Goal: Obtain resource: Obtain resource

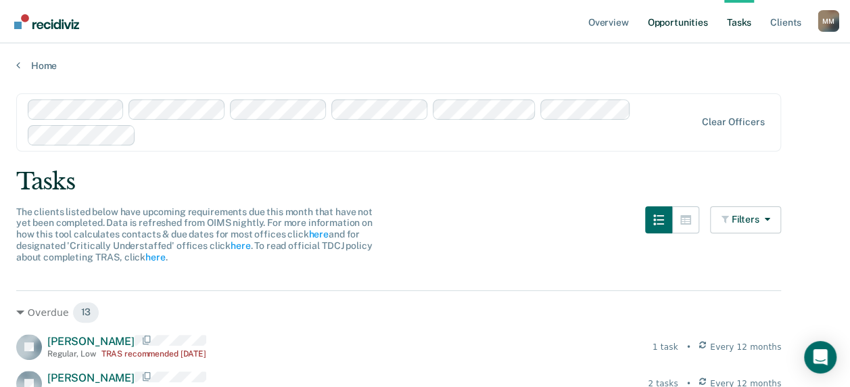
click at [665, 30] on link "Opportunities" at bounding box center [677, 21] width 66 height 43
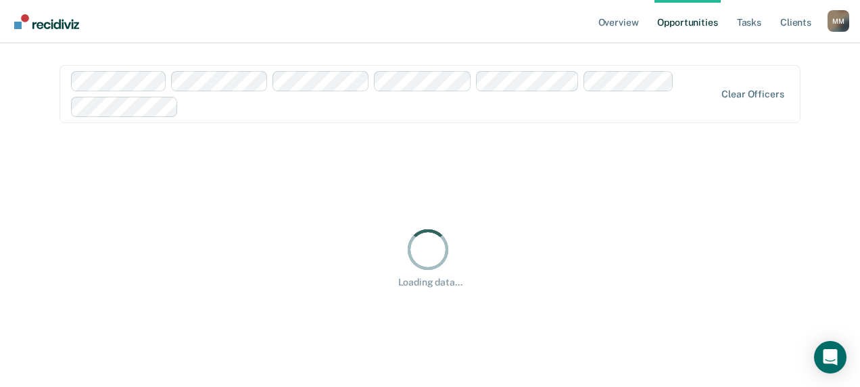
click at [665, 30] on link "Opportunities" at bounding box center [688, 21] width 66 height 43
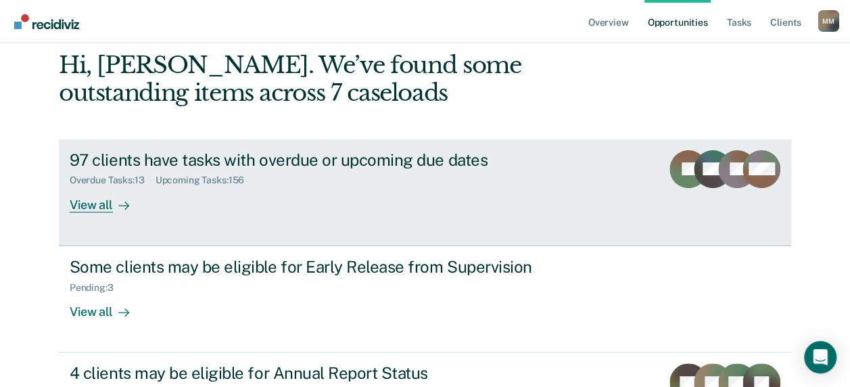
scroll to position [203, 0]
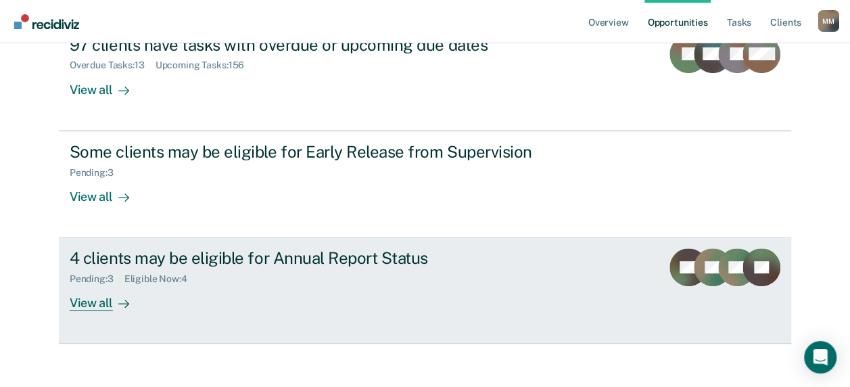
click at [95, 306] on div "View all" at bounding box center [108, 298] width 76 height 26
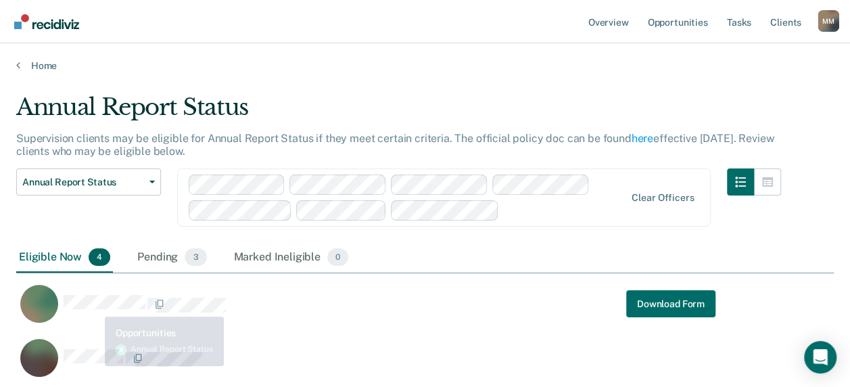
scroll to position [391, 807]
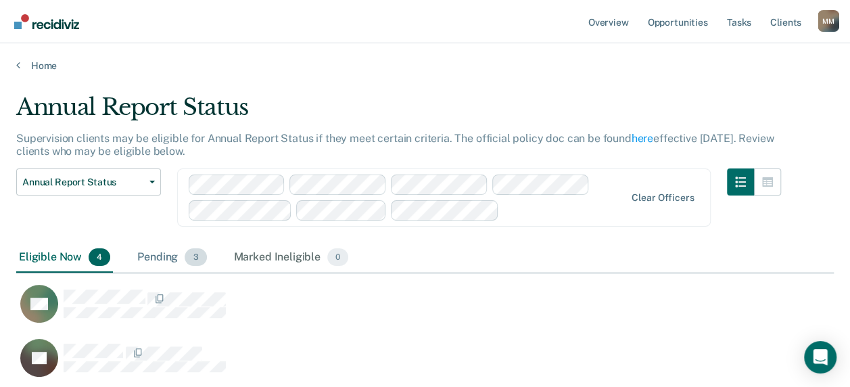
click at [151, 254] on div "Pending 3" at bounding box center [172, 258] width 74 height 30
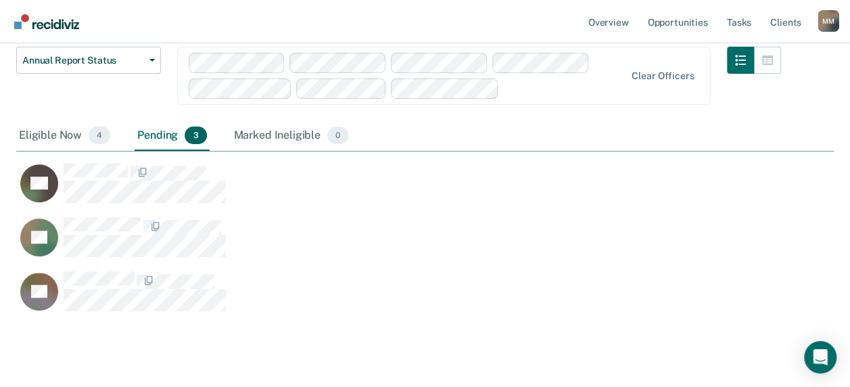
scroll to position [135, 0]
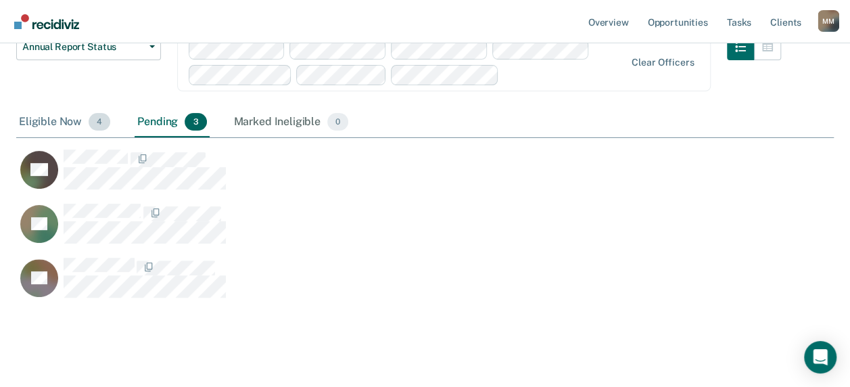
click at [57, 116] on div "Eligible Now 4" at bounding box center [64, 123] width 97 height 30
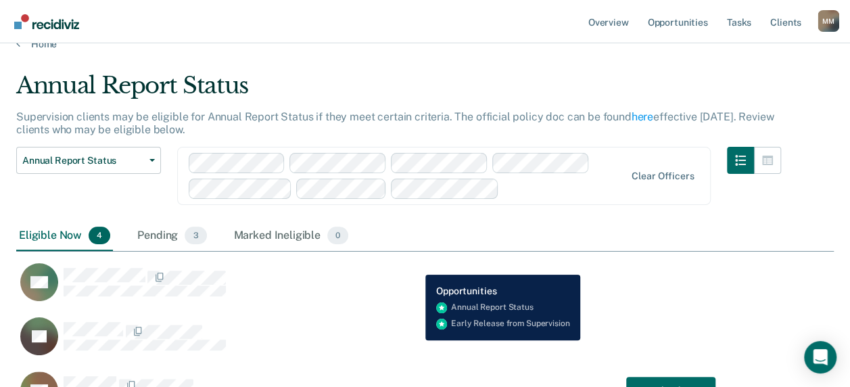
scroll to position [0, 0]
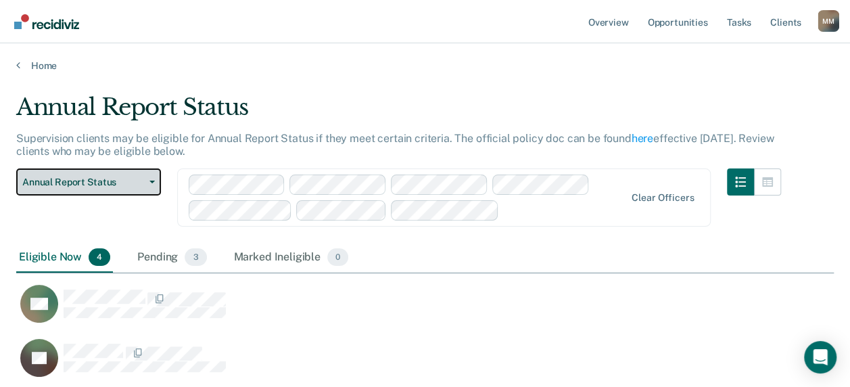
click at [129, 194] on button "Annual Report Status" at bounding box center [88, 181] width 145 height 27
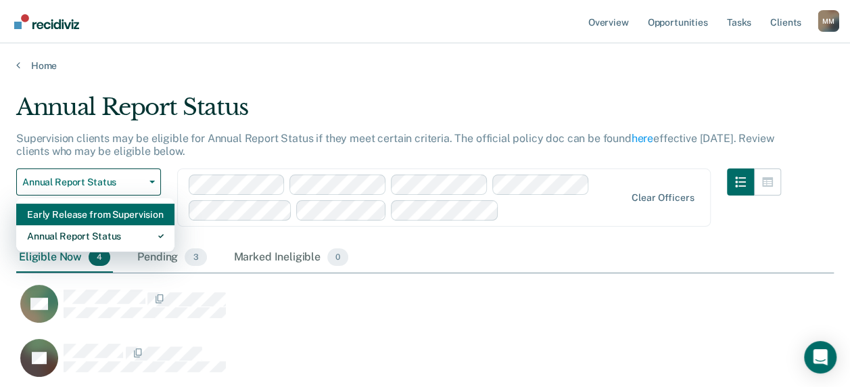
click at [123, 212] on div "Early Release from Supervision" at bounding box center [95, 215] width 137 height 22
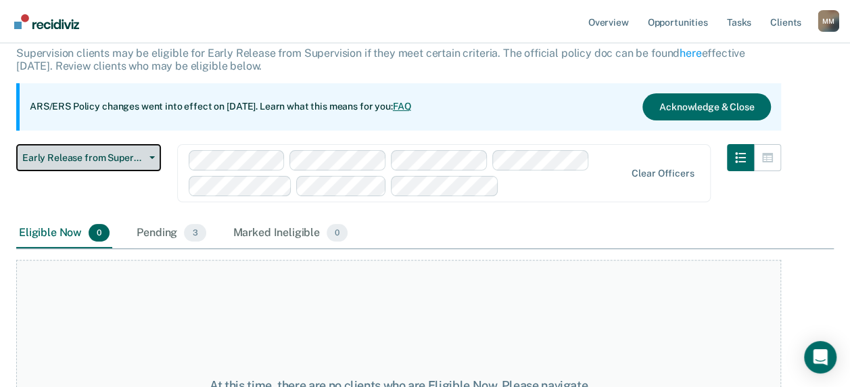
scroll to position [203, 0]
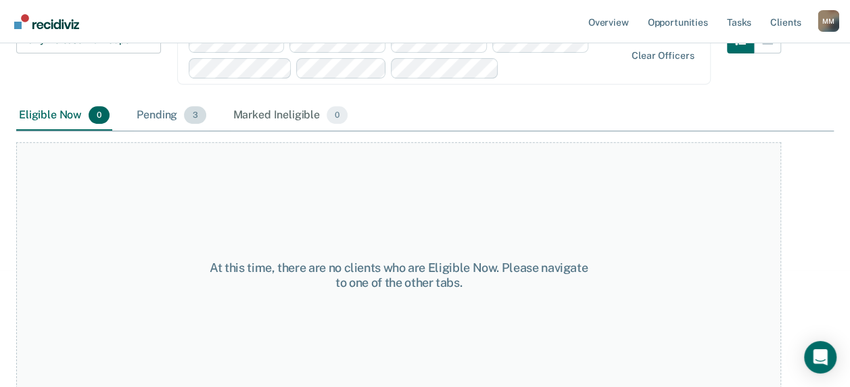
click at [153, 120] on div "Pending 3" at bounding box center [171, 116] width 74 height 30
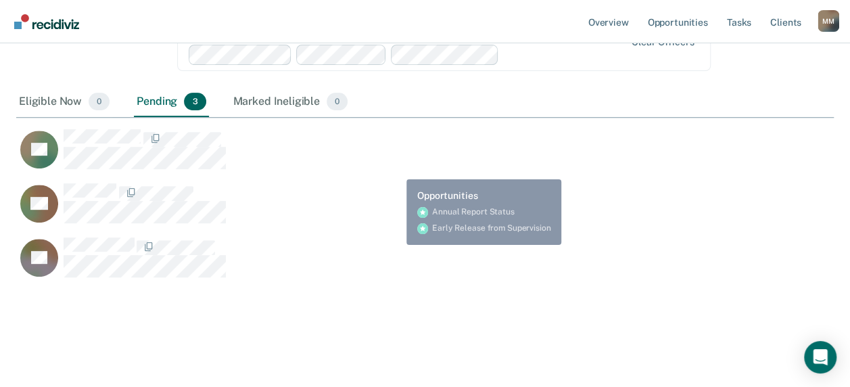
scroll to position [81, 0]
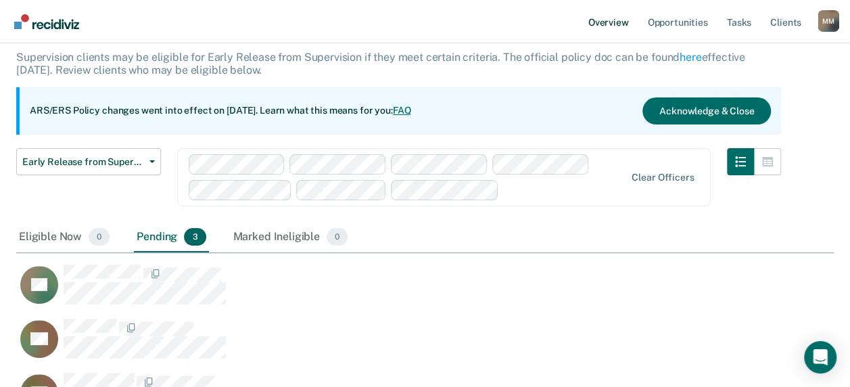
click at [617, 24] on link "Overview" at bounding box center [609, 21] width 46 height 43
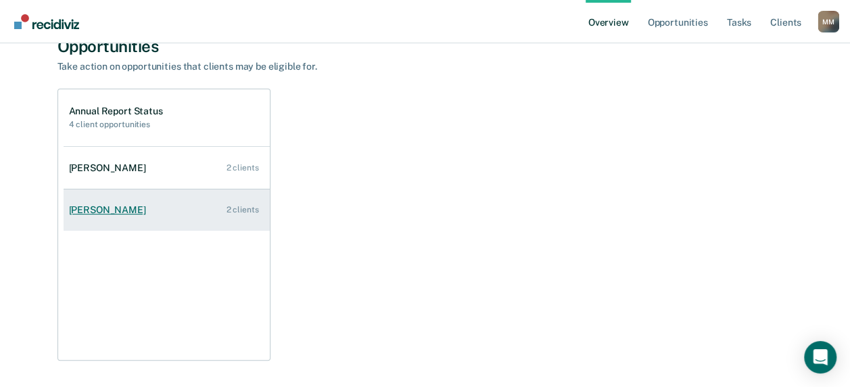
click at [93, 207] on div "[PERSON_NAME]" at bounding box center [110, 209] width 82 height 11
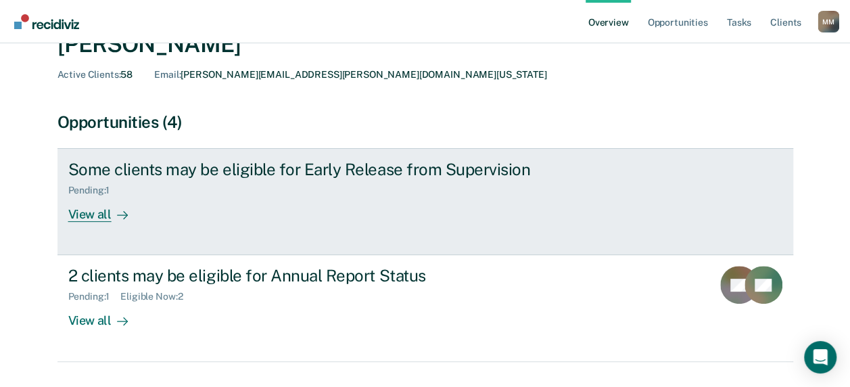
click at [92, 214] on div "View all" at bounding box center [106, 209] width 76 height 26
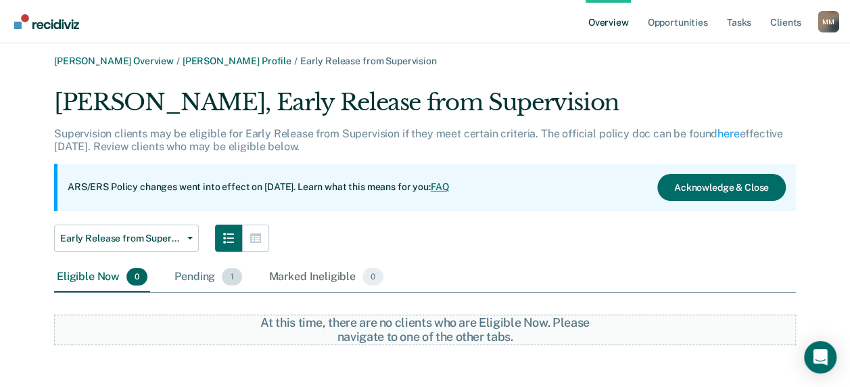
click at [197, 268] on div "Pending 1" at bounding box center [208, 277] width 72 height 30
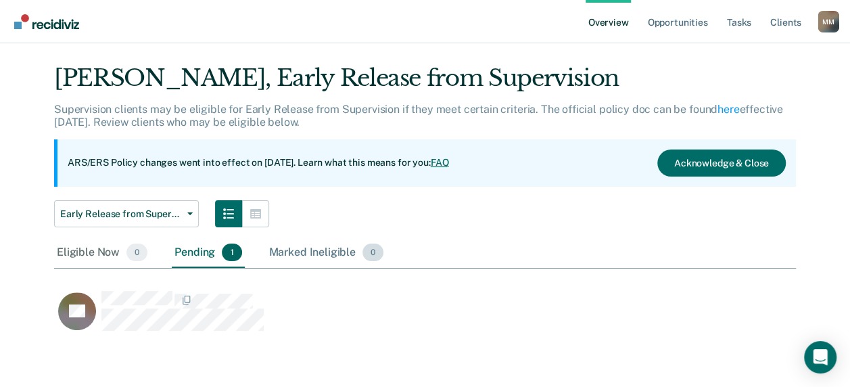
click at [334, 264] on div "Marked Ineligible 0" at bounding box center [326, 253] width 120 height 30
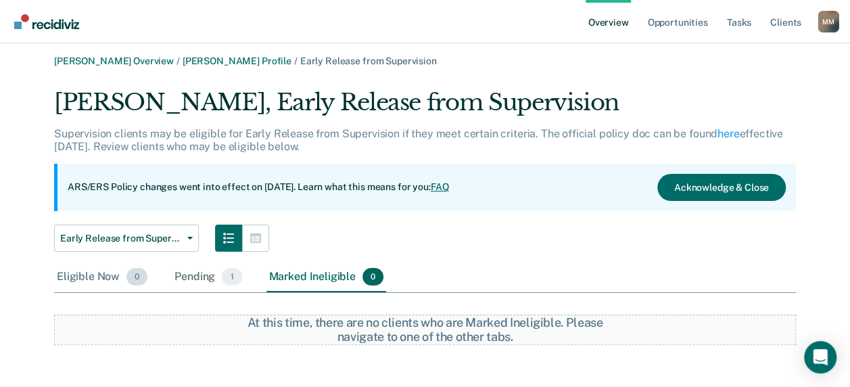
click at [89, 271] on div "Eligible Now 0" at bounding box center [102, 277] width 96 height 30
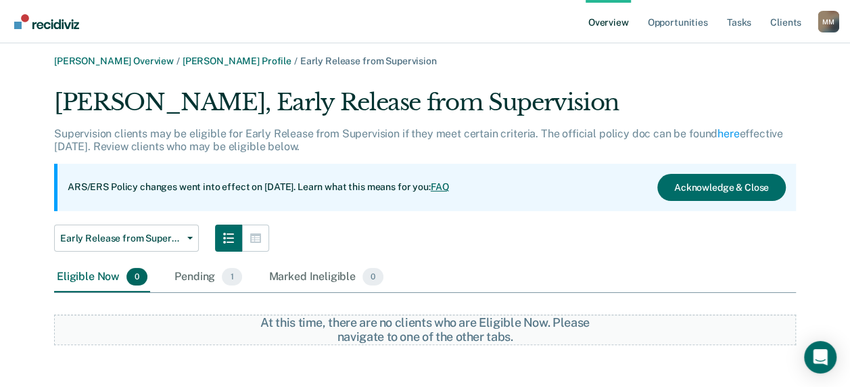
click at [507, 247] on div "Early Release from Supervision Annual Report Status Early Release from Supervis…" at bounding box center [425, 237] width 742 height 27
click at [187, 269] on div "Pending 1" at bounding box center [208, 277] width 72 height 30
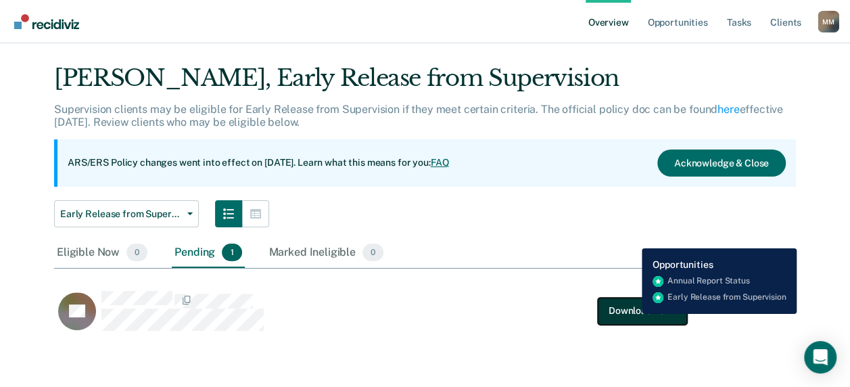
click at [632, 314] on button "Download Form" at bounding box center [642, 310] width 89 height 27
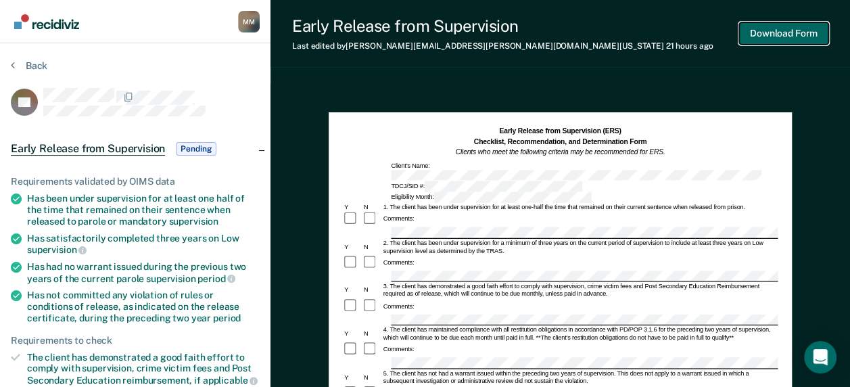
click at [778, 40] on button "Download Form" at bounding box center [783, 33] width 89 height 22
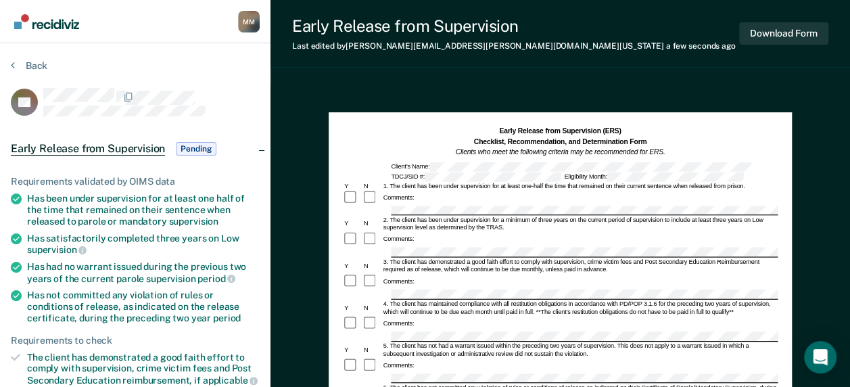
scroll to position [4, 0]
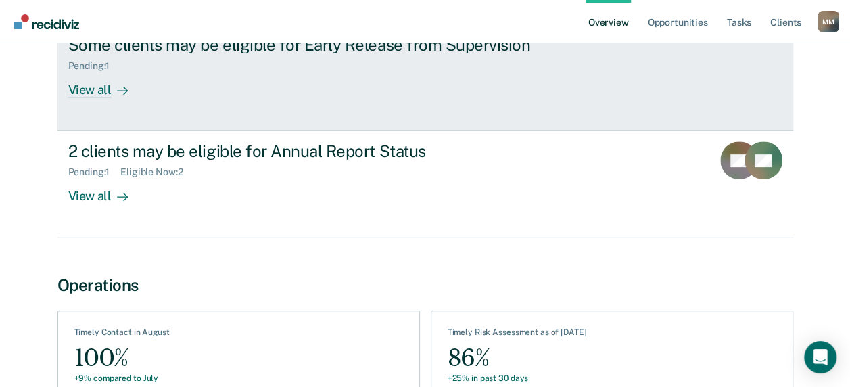
scroll to position [270, 0]
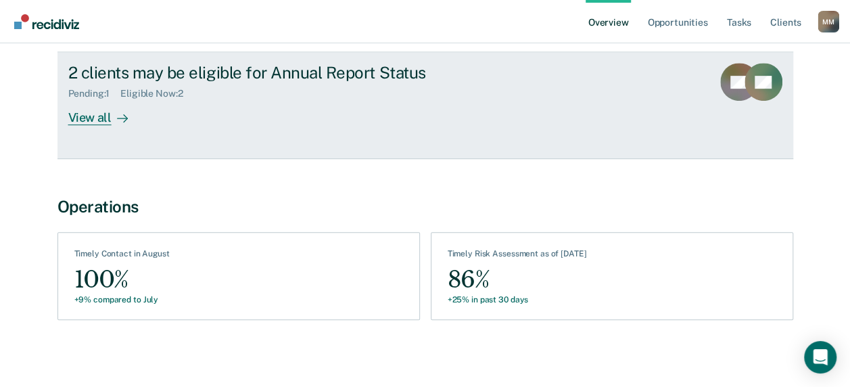
click at [104, 112] on div "View all" at bounding box center [106, 112] width 76 height 26
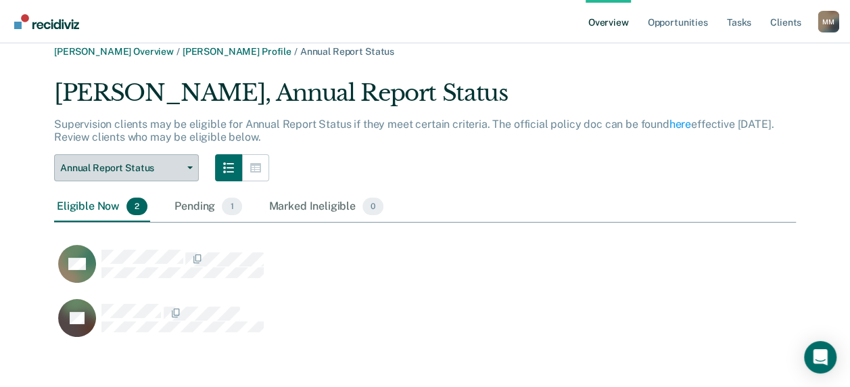
scroll to position [22, 0]
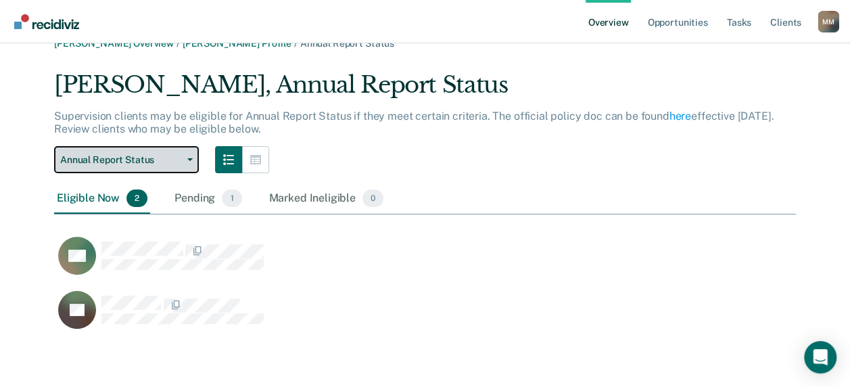
click at [164, 158] on span "Annual Report Status" at bounding box center [121, 159] width 122 height 11
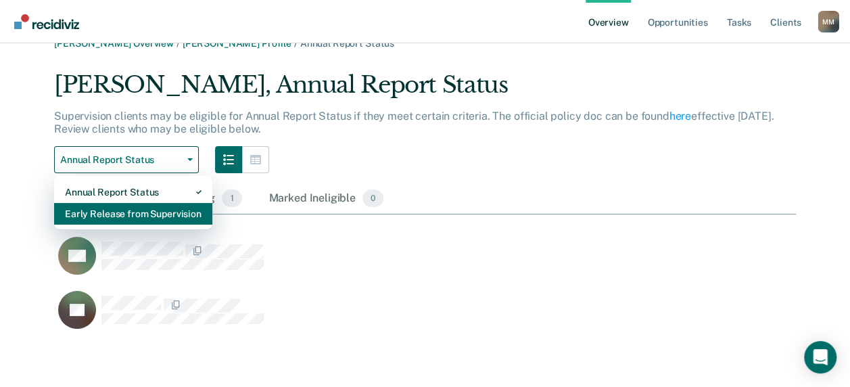
click at [164, 208] on div "Early Release from Supervision" at bounding box center [133, 214] width 137 height 22
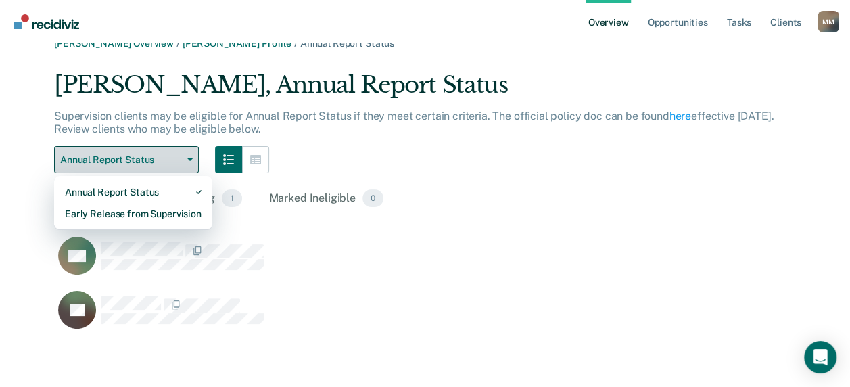
scroll to position [4, 0]
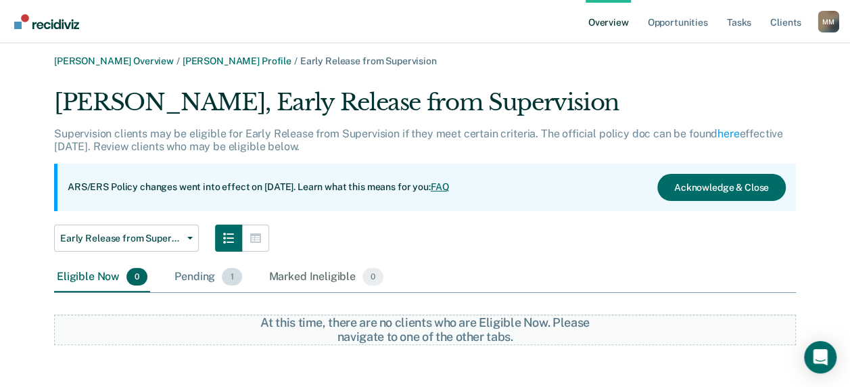
click at [176, 276] on div "Pending 1" at bounding box center [208, 277] width 72 height 30
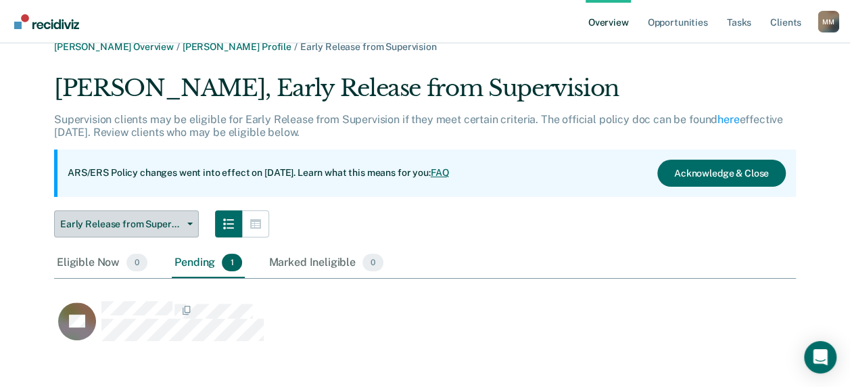
scroll to position [28, 0]
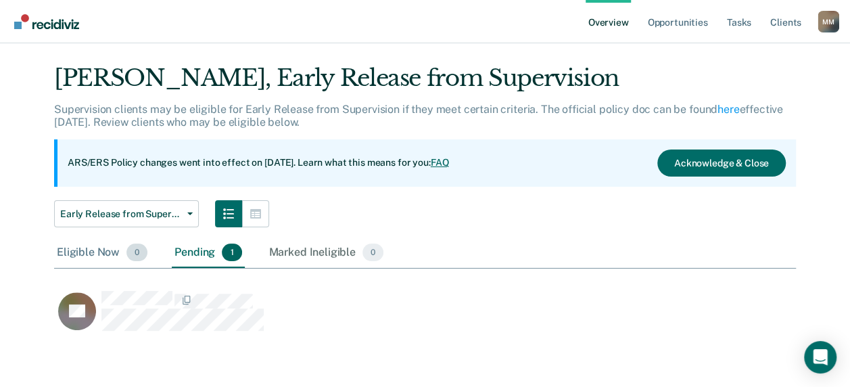
click at [112, 256] on div "Eligible Now 0" at bounding box center [102, 253] width 96 height 30
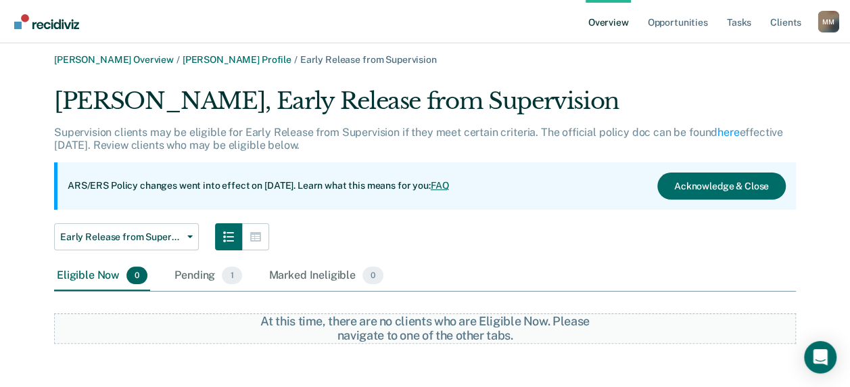
scroll to position [4, 0]
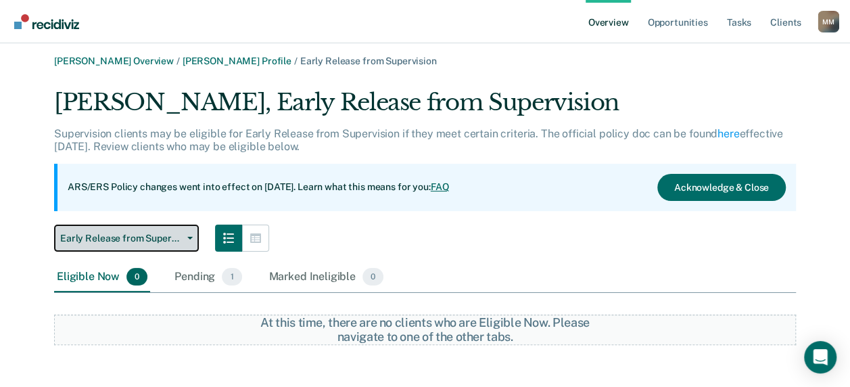
click at [176, 247] on button "Early Release from Supervision" at bounding box center [126, 237] width 145 height 27
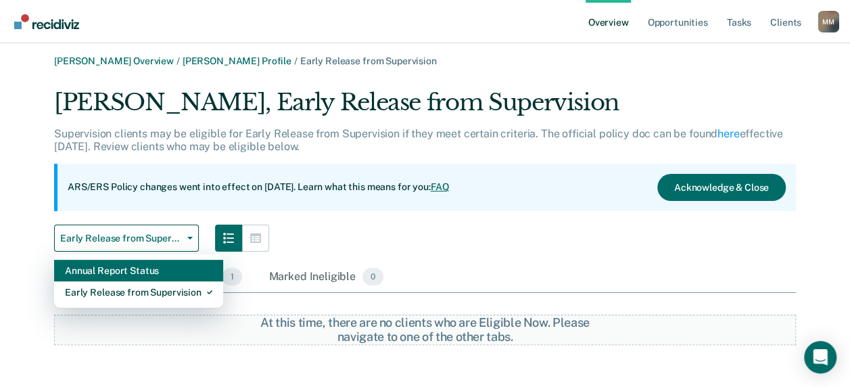
scroll to position [0, 0]
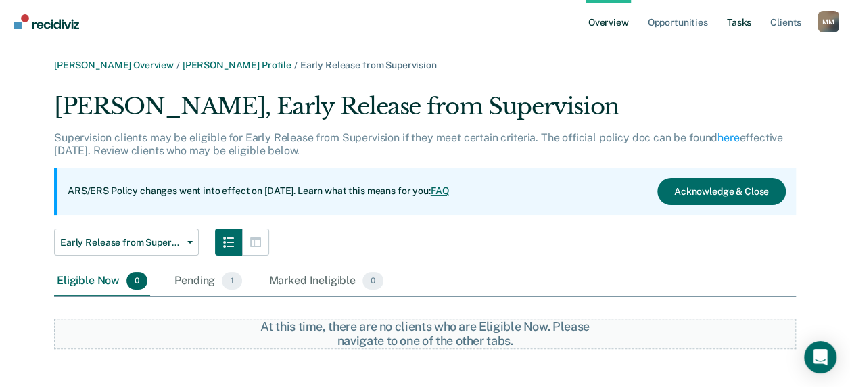
click at [730, 23] on link "Tasks" at bounding box center [739, 21] width 30 height 43
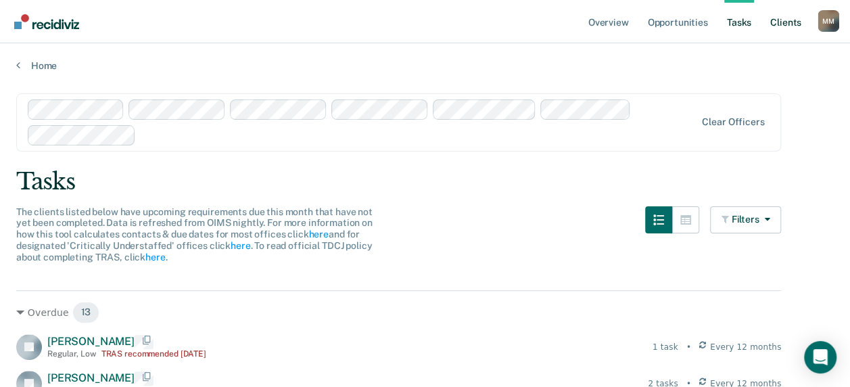
click at [779, 22] on link "Client s" at bounding box center [785, 21] width 37 height 43
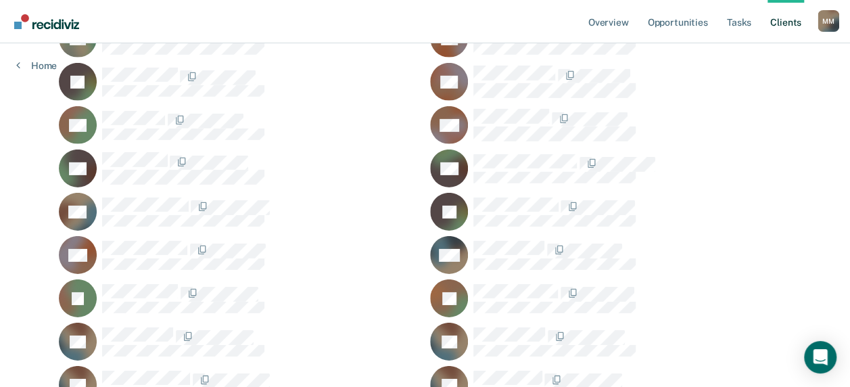
scroll to position [2142, 0]
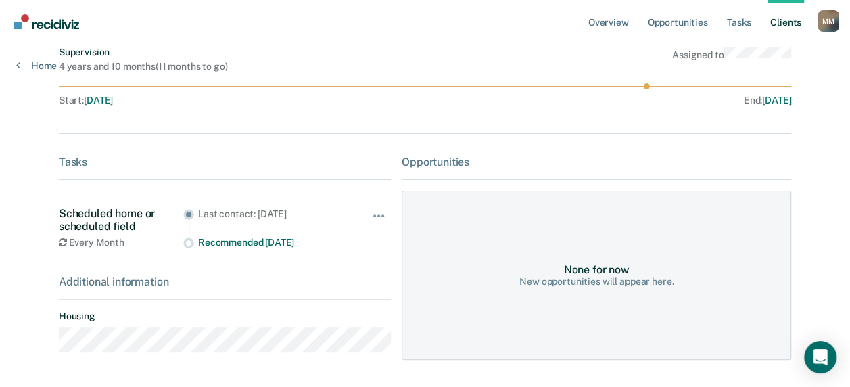
scroll to position [154, 0]
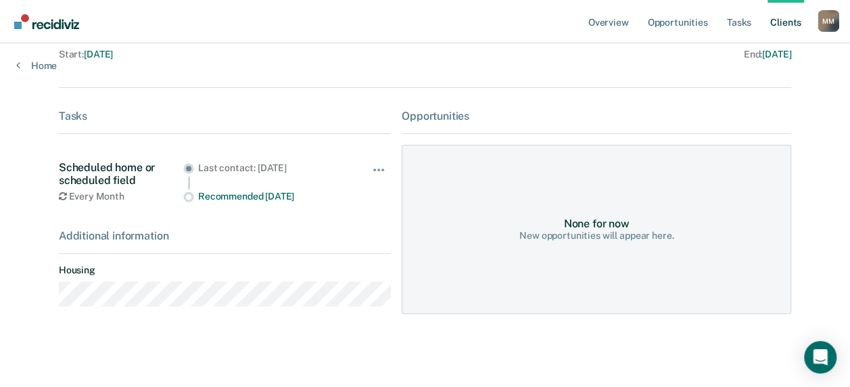
click at [435, 118] on div "Opportunities" at bounding box center [596, 116] width 389 height 13
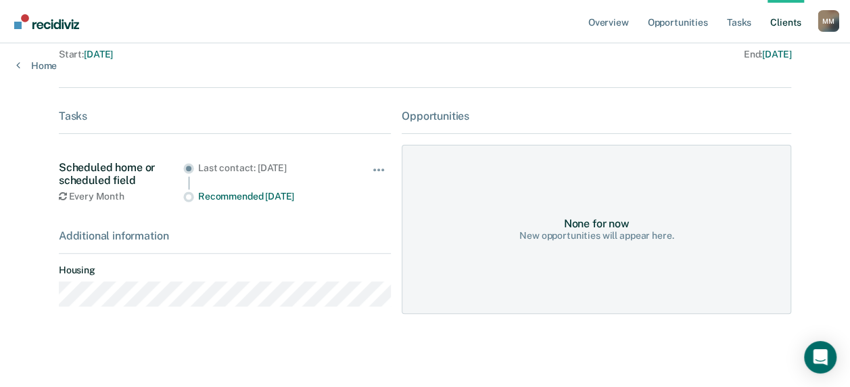
click at [435, 118] on div "Opportunities" at bounding box center [596, 116] width 389 height 13
click at [595, 237] on div "New opportunities will appear here." at bounding box center [596, 235] width 154 height 11
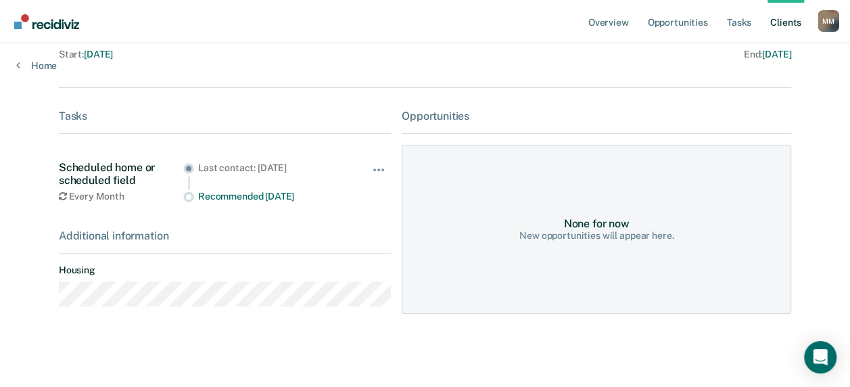
click at [683, 247] on div "None for now New opportunities will appear here." at bounding box center [596, 229] width 389 height 169
drag, startPoint x: 389, startPoint y: 101, endPoint x: 387, endPoint y: 112, distance: 10.5
click at [387, 108] on div "RM Contacts Preferred Name Preferred Contact None Call Text Email None Progress…" at bounding box center [425, 122] width 732 height 423
click at [407, 128] on div "Opportunities None for now New opportunities will appear here." at bounding box center [596, 214] width 389 height 208
click at [416, 116] on div "Opportunities" at bounding box center [596, 116] width 389 height 13
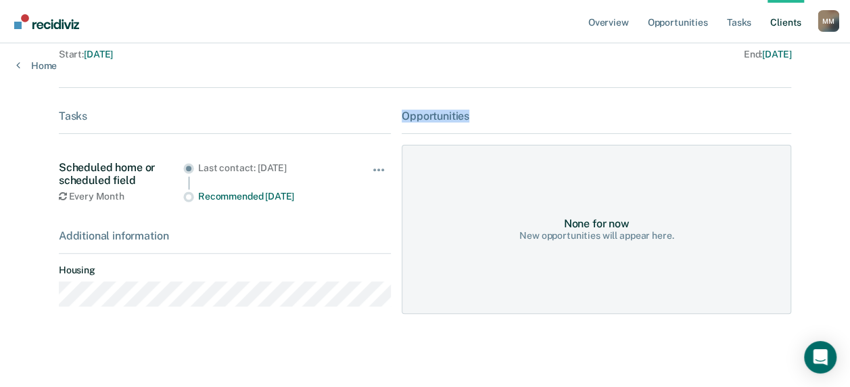
click at [416, 116] on div "Opportunities" at bounding box center [596, 116] width 389 height 13
click at [247, 120] on div "Tasks" at bounding box center [225, 116] width 332 height 13
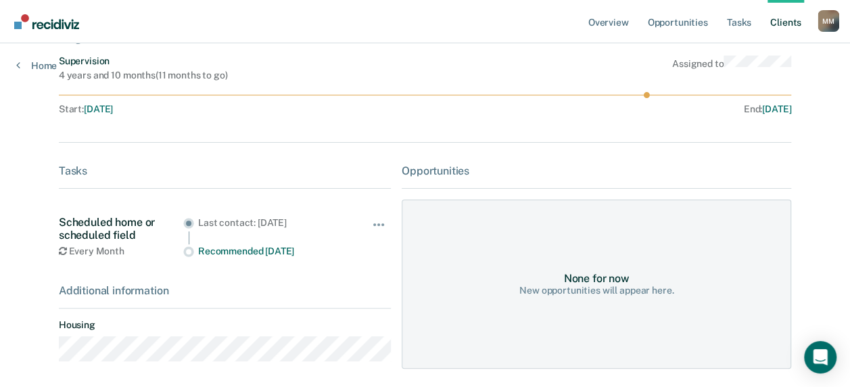
scroll to position [87, 0]
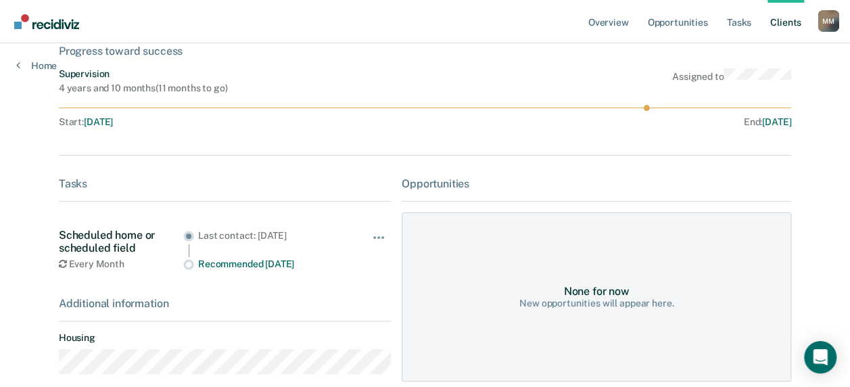
click at [147, 79] on div "Supervision 4 years and 10 months ( 11 months to go )" at bounding box center [143, 81] width 169 height 26
drag, startPoint x: 147, startPoint y: 79, endPoint x: 156, endPoint y: 90, distance: 13.5
click at [149, 81] on div "Supervision 4 years and 10 months ( 11 months to go )" at bounding box center [143, 81] width 169 height 26
click at [156, 90] on div "4 years and 10 months ( 11 months to go )" at bounding box center [143, 87] width 169 height 11
click at [295, 100] on div "Supervision 4 years and 10 months ( 11 months to go ) Assigned to Start : [DATE…" at bounding box center [425, 100] width 732 height 64
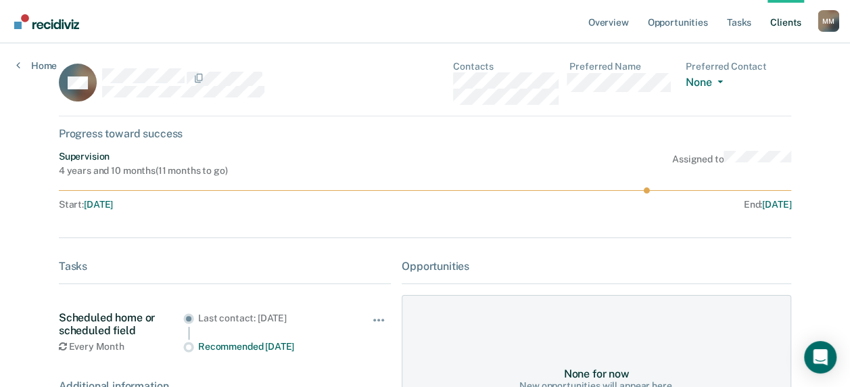
scroll to position [0, 0]
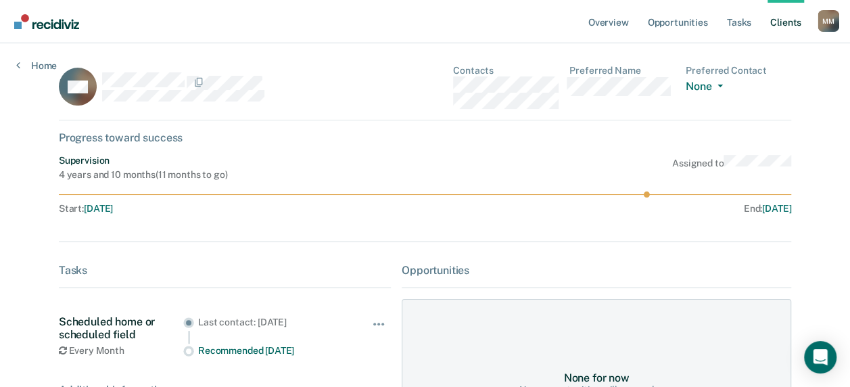
click at [147, 140] on div "Progress toward success" at bounding box center [425, 137] width 732 height 13
click at [379, 174] on div "Supervision 4 years and 10 months ( 11 months to go ) Assigned to" at bounding box center [425, 168] width 732 height 26
click at [287, 102] on div "RM" at bounding box center [223, 87] width 328 height 44
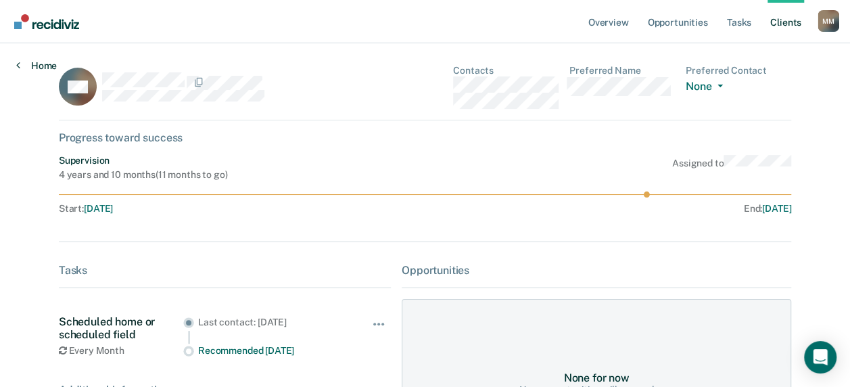
click at [32, 64] on link "Home" at bounding box center [36, 66] width 41 height 12
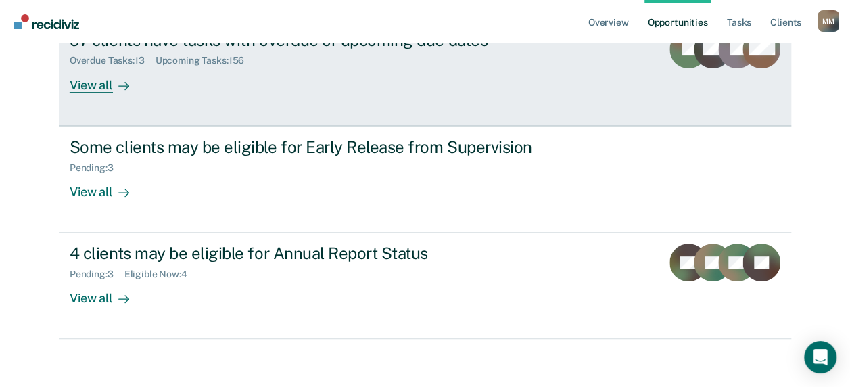
scroll to position [212, 0]
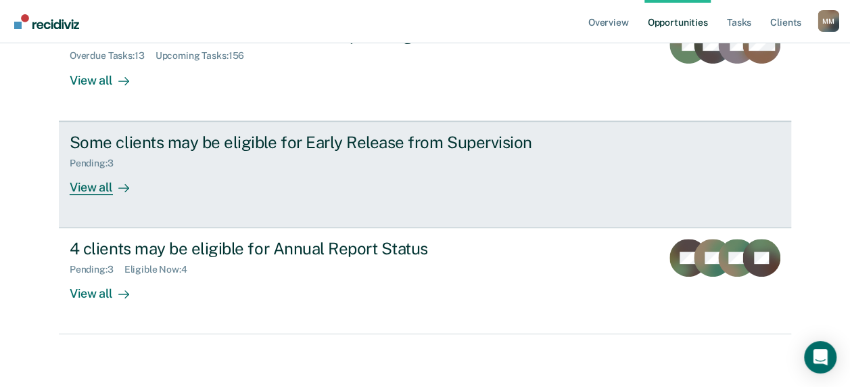
click at [101, 192] on div "View all" at bounding box center [108, 181] width 76 height 26
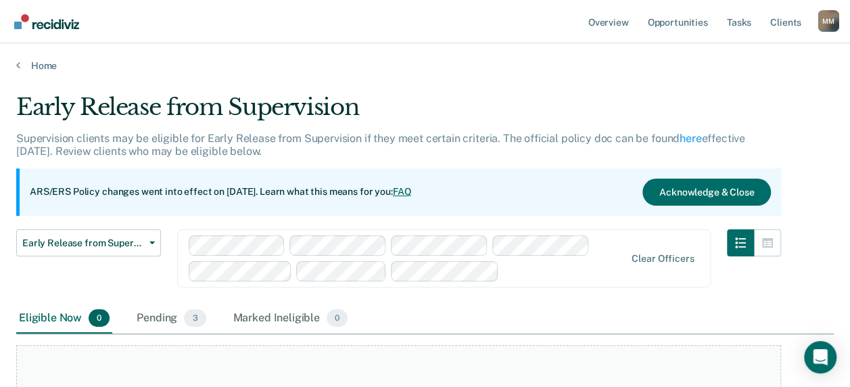
click at [101, 192] on p "ARS/ERS Policy changes went into effect on [DATE]. Learn what this means for yo…" at bounding box center [220, 192] width 381 height 14
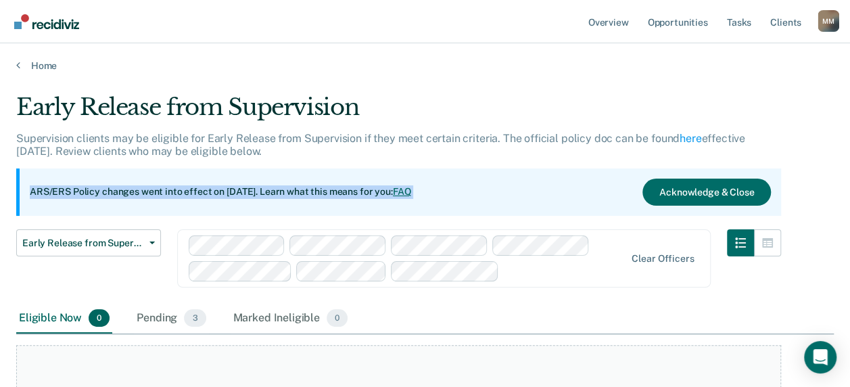
click at [101, 192] on p "ARS/ERS Policy changes went into effect on [DATE]. Learn what this means for yo…" at bounding box center [220, 192] width 381 height 14
click at [666, 185] on button "Acknowledge & Close" at bounding box center [706, 192] width 128 height 27
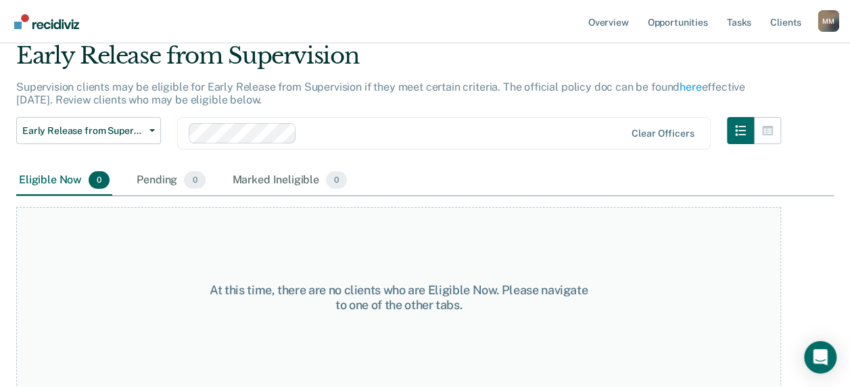
scroll to position [58, 0]
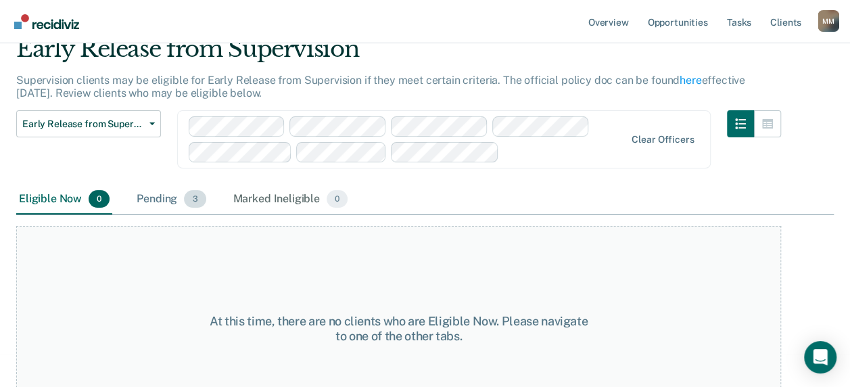
click at [158, 192] on div "Pending 3" at bounding box center [171, 200] width 74 height 30
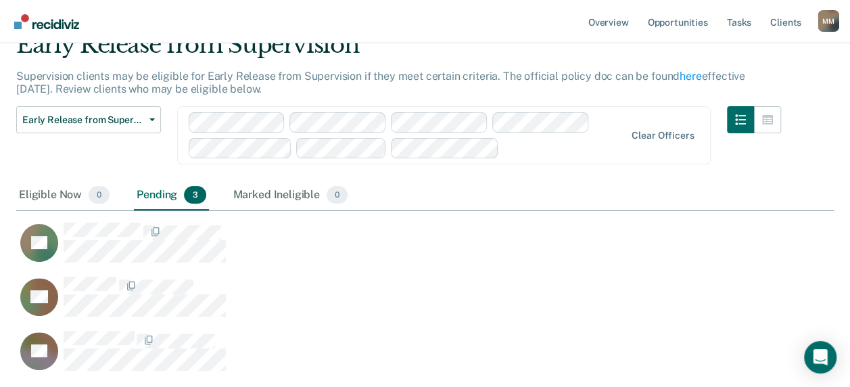
scroll to position [135, 0]
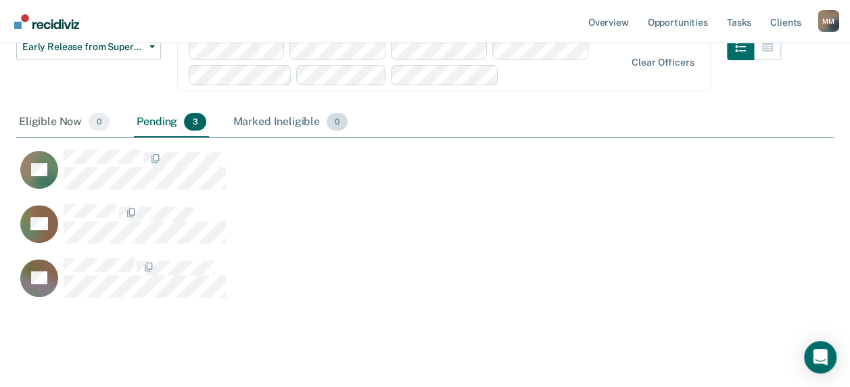
click at [261, 119] on div "Marked Ineligible 0" at bounding box center [291, 123] width 120 height 30
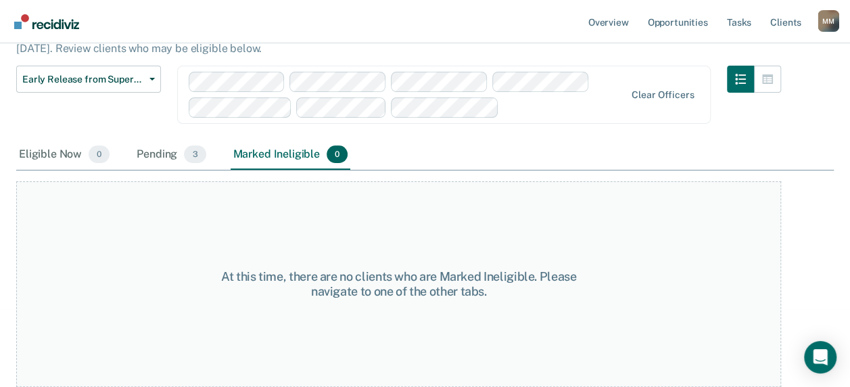
scroll to position [101, 0]
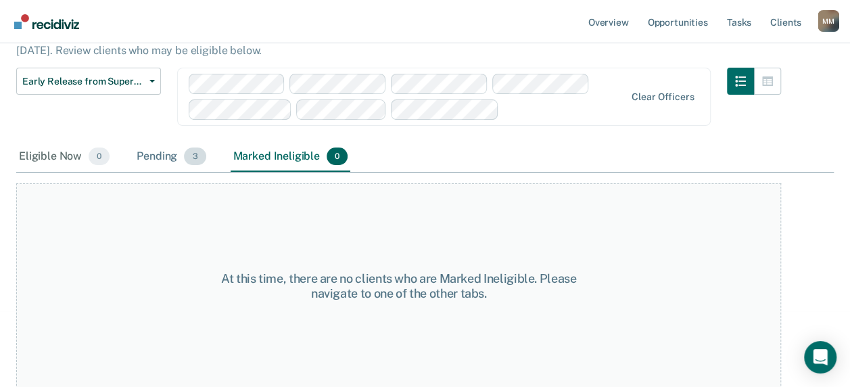
click at [167, 147] on div "Pending 3" at bounding box center [171, 157] width 74 height 30
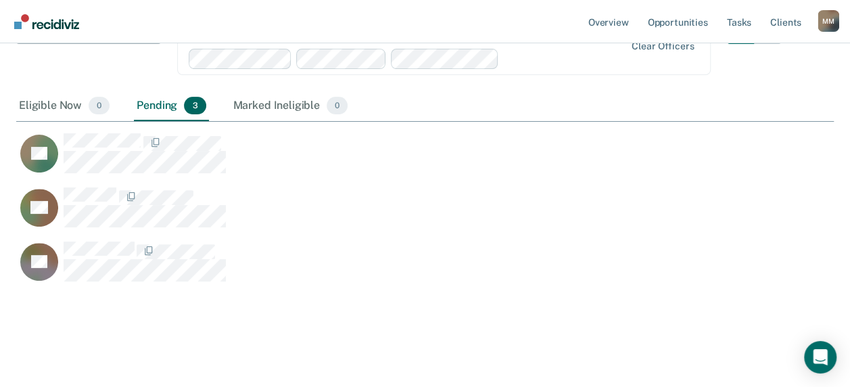
scroll to position [156, 0]
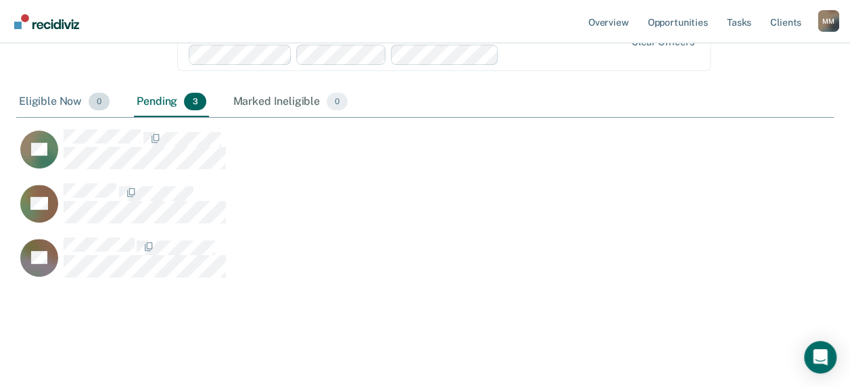
click at [62, 100] on div "Eligible Now 0" at bounding box center [64, 102] width 96 height 30
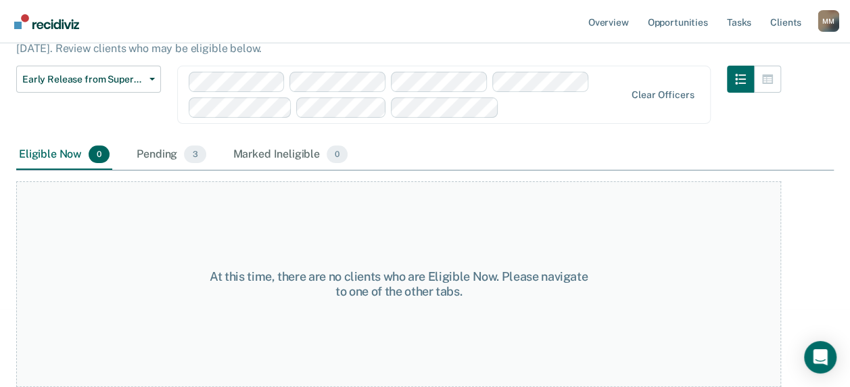
scroll to position [101, 0]
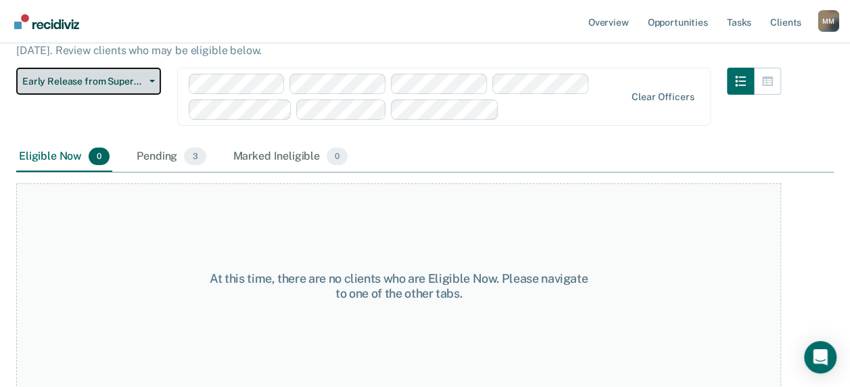
click at [82, 80] on span "Early Release from Supervision" at bounding box center [83, 81] width 122 height 11
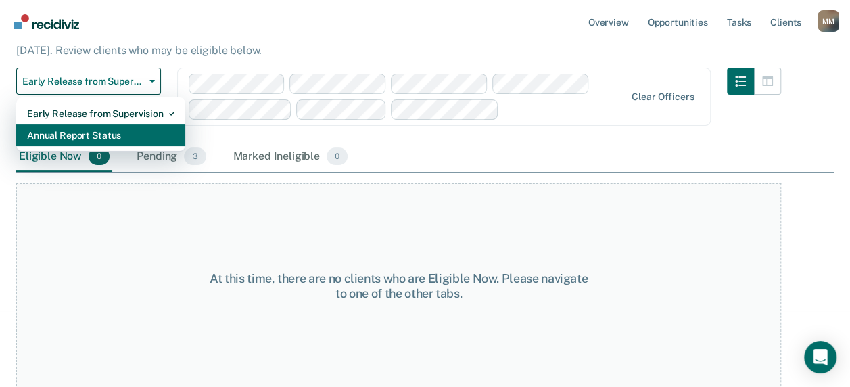
click at [81, 134] on div "Annual Report Status" at bounding box center [100, 135] width 147 height 22
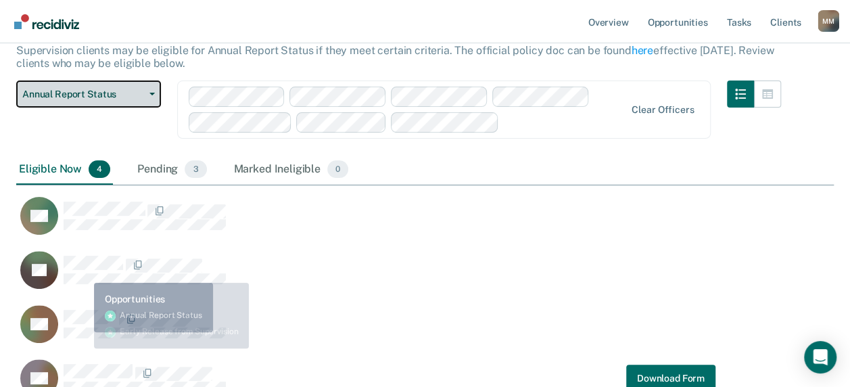
scroll to position [210, 0]
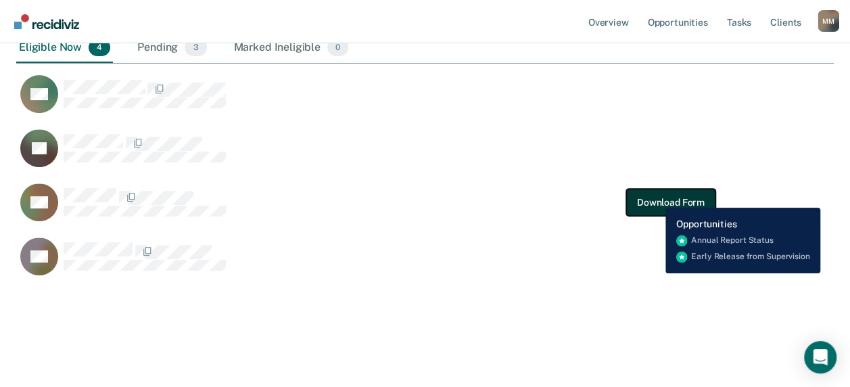
click at [655, 197] on button "Download Form" at bounding box center [670, 202] width 89 height 27
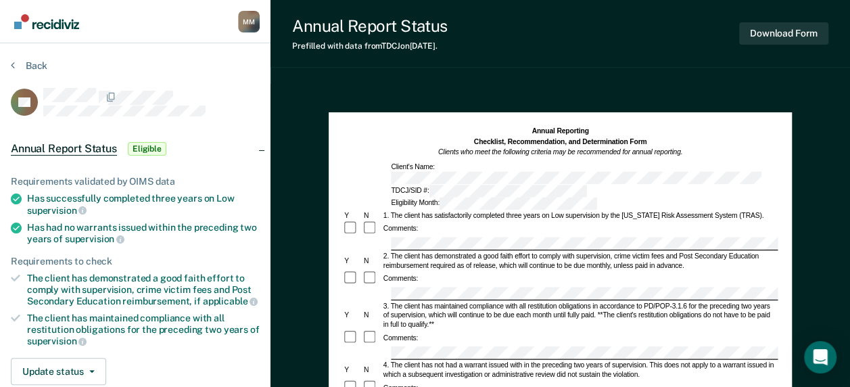
scroll to position [68, 0]
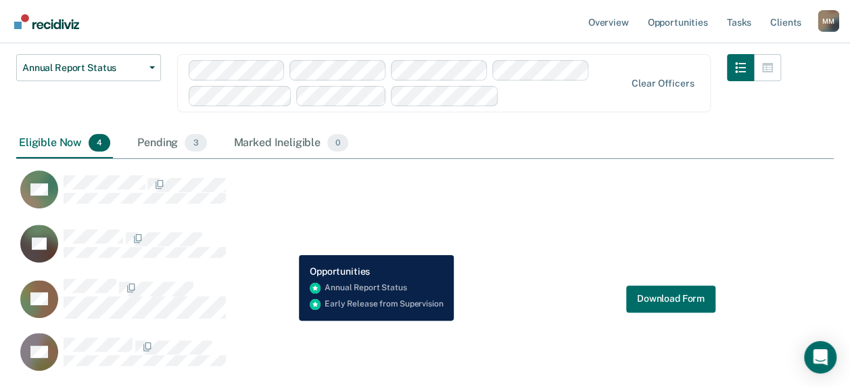
scroll to position [142, 0]
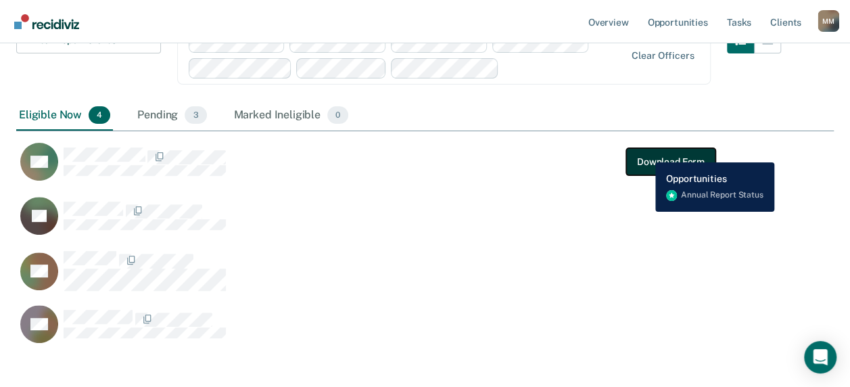
click at [645, 152] on button "Download Form" at bounding box center [670, 161] width 89 height 27
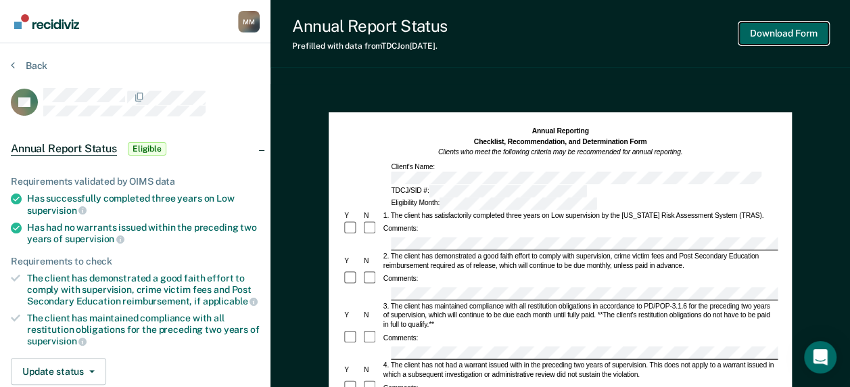
click at [783, 43] on button "Download Form" at bounding box center [783, 33] width 89 height 22
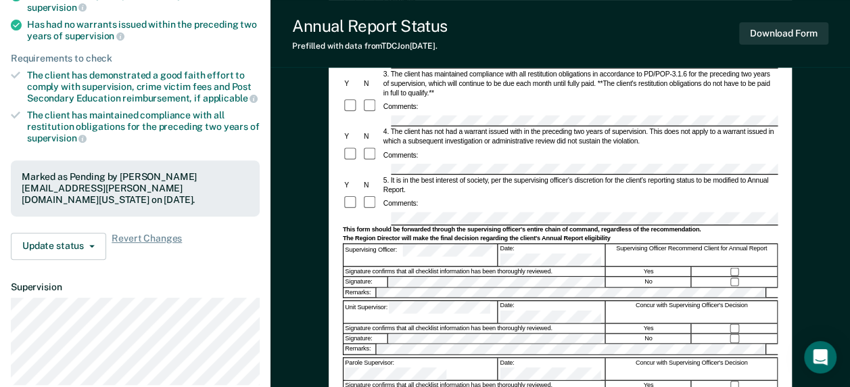
scroll to position [338, 0]
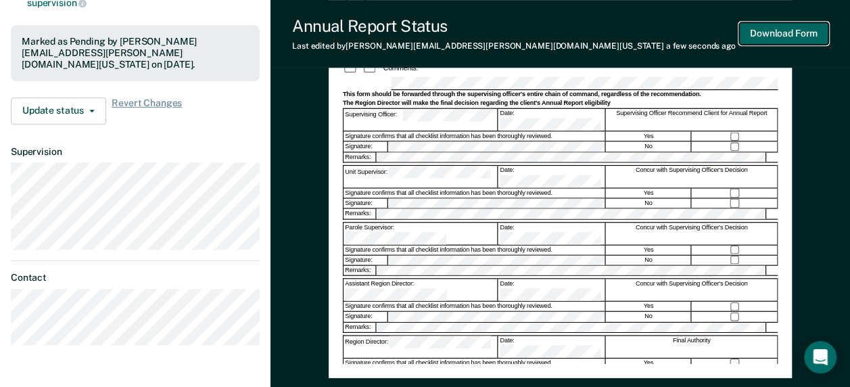
click at [767, 34] on button "Download Form" at bounding box center [783, 33] width 89 height 22
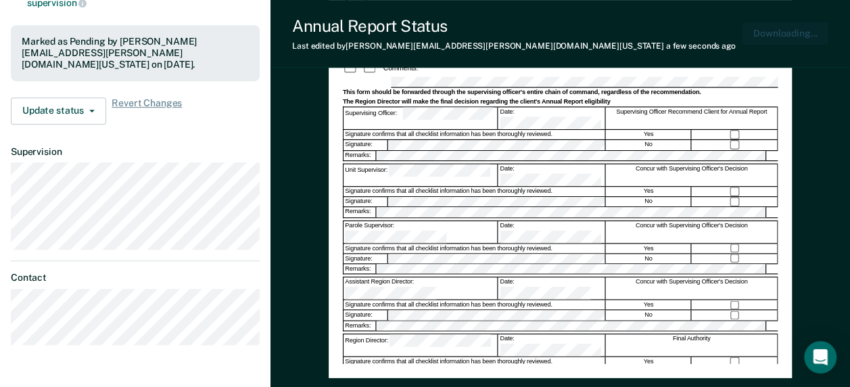
scroll to position [0, 0]
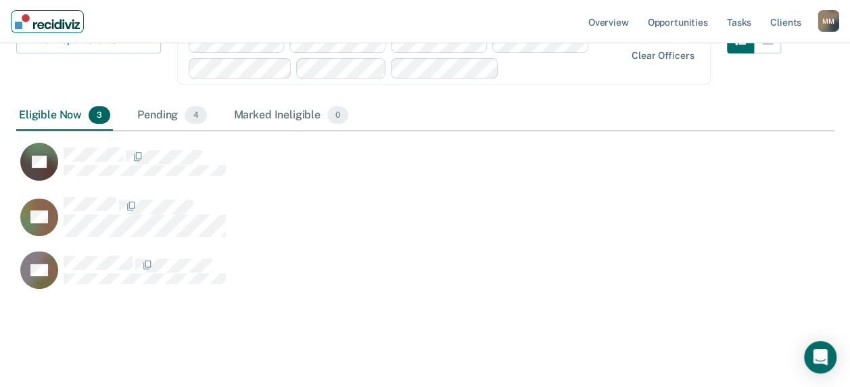
scroll to position [337, 807]
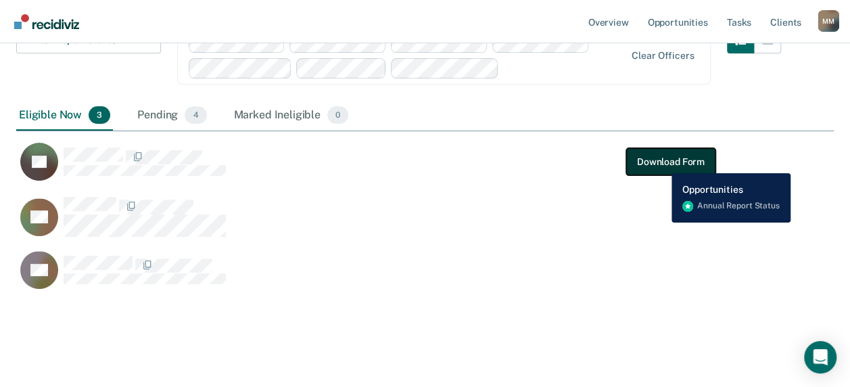
click at [661, 163] on button "Download Form" at bounding box center [670, 161] width 89 height 27
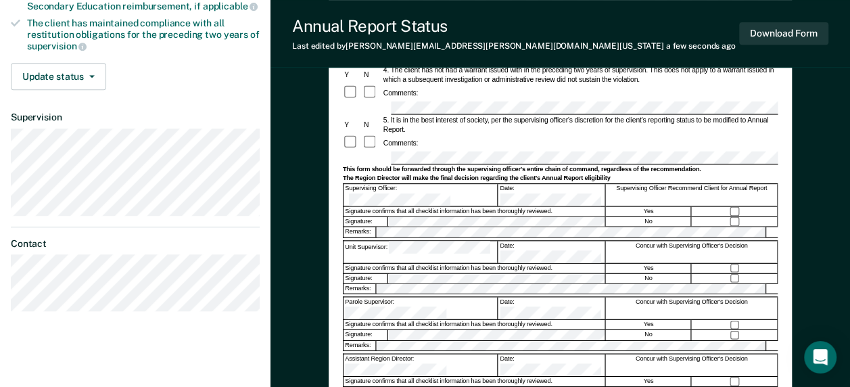
scroll to position [338, 0]
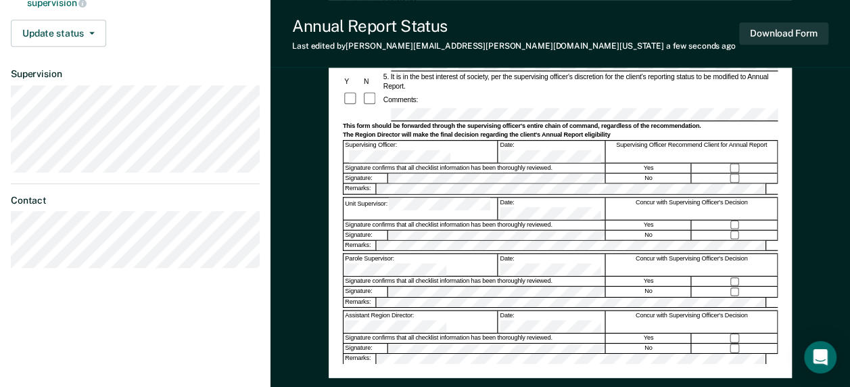
click at [333, 267] on div "Annual Reporting Checklist, Recommendation, and Determination Form Clients who …" at bounding box center [560, 76] width 463 height 604
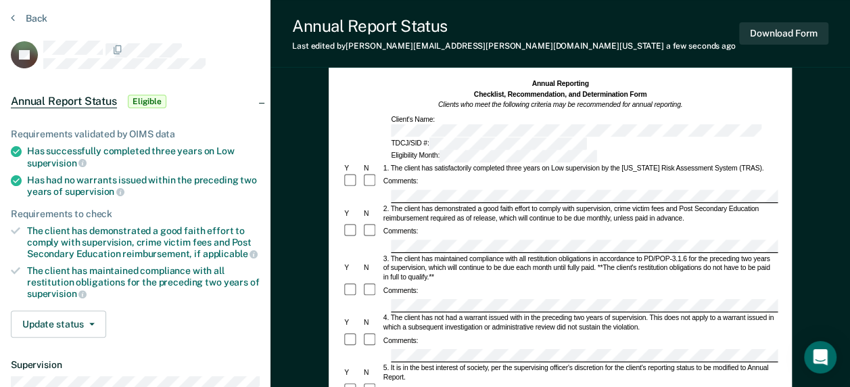
scroll to position [28, 0]
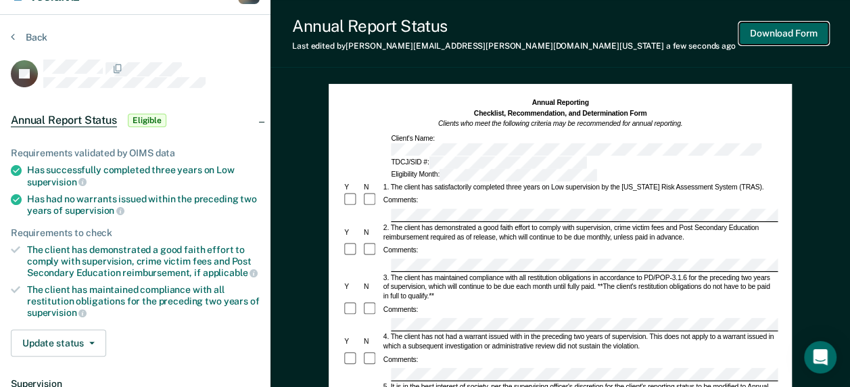
click at [773, 38] on button "Download Form" at bounding box center [783, 33] width 89 height 22
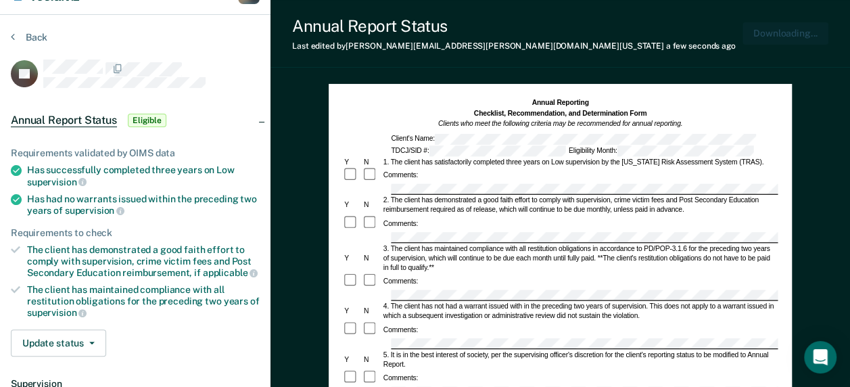
scroll to position [0, 0]
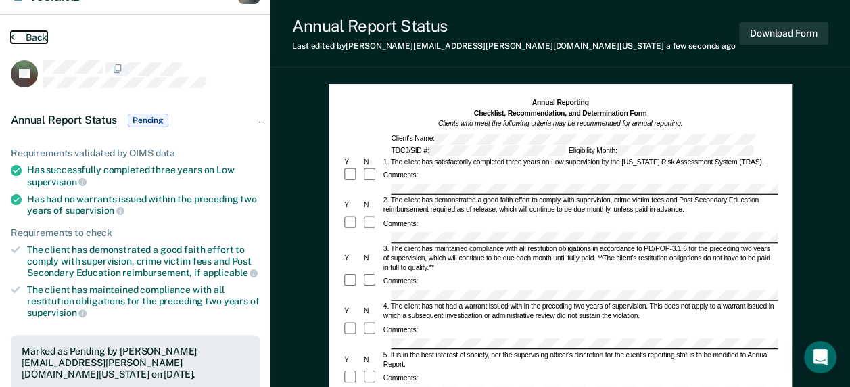
click at [22, 34] on button "Back" at bounding box center [29, 37] width 37 height 12
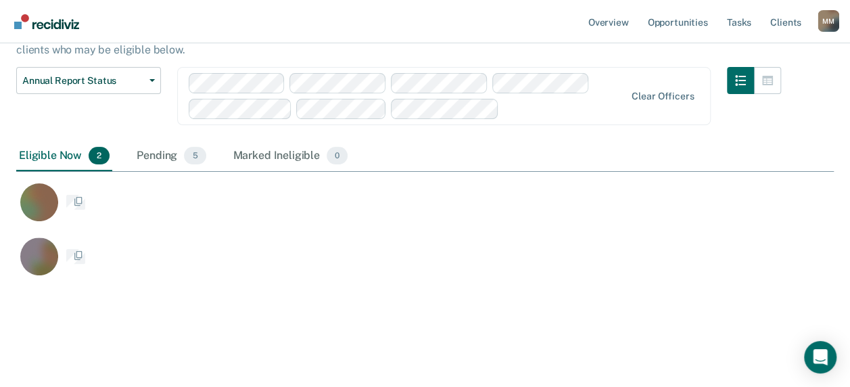
scroll to position [283, 807]
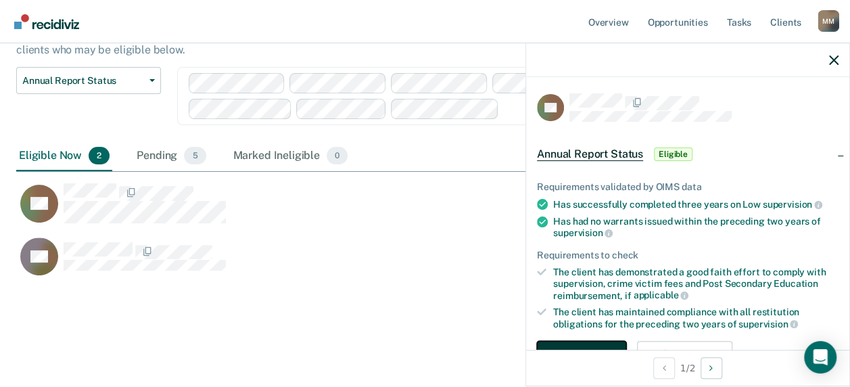
click at [565, 347] on button "Download Form" at bounding box center [581, 354] width 89 height 27
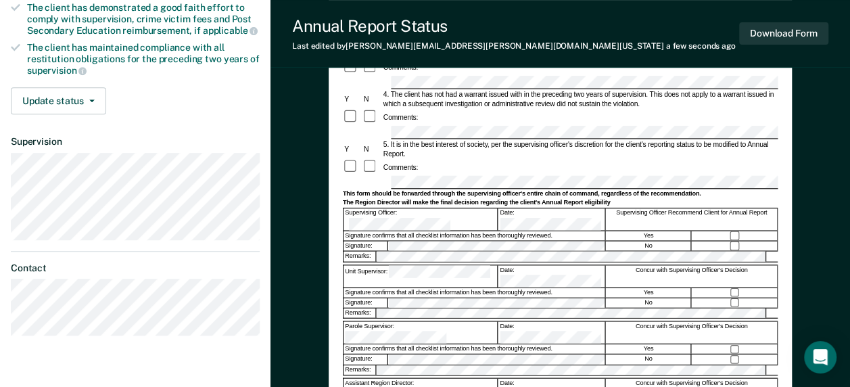
scroll to position [203, 0]
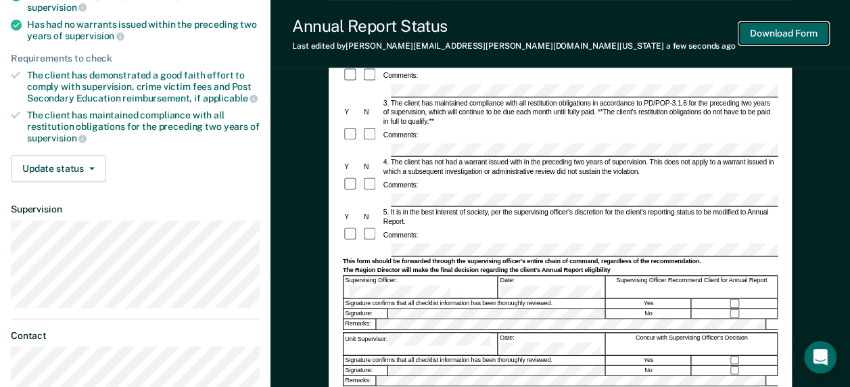
click at [794, 23] on button "Download Form" at bounding box center [783, 33] width 89 height 22
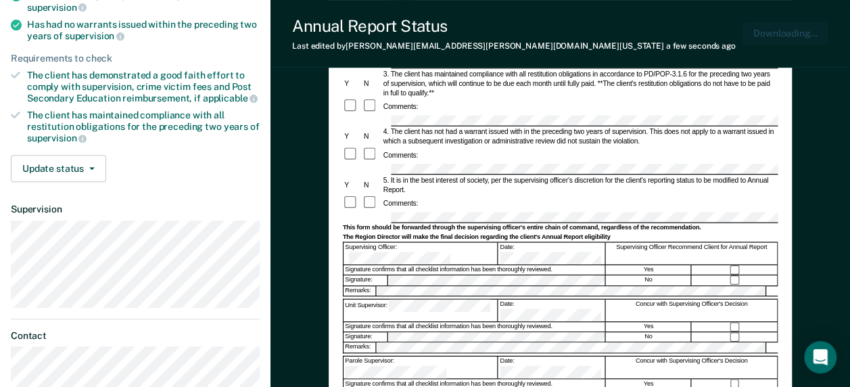
scroll to position [0, 0]
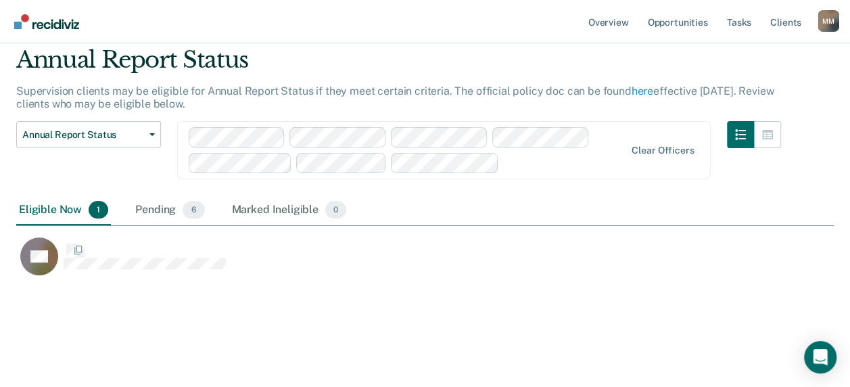
scroll to position [229, 807]
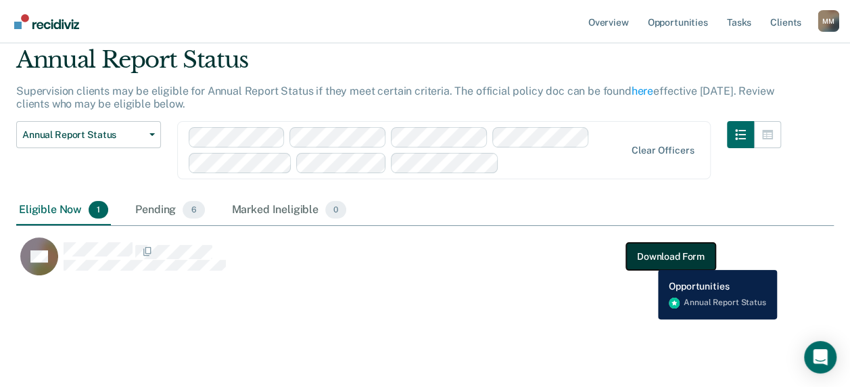
click at [648, 260] on button "Download Form" at bounding box center [670, 256] width 89 height 27
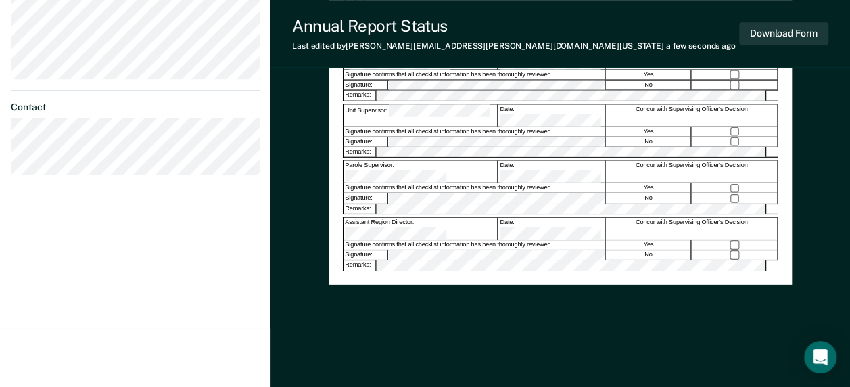
scroll to position [434, 0]
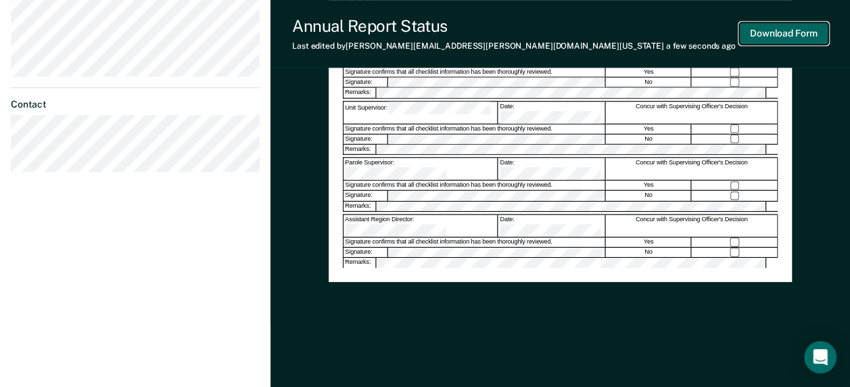
click at [767, 32] on button "Download Form" at bounding box center [783, 33] width 89 height 22
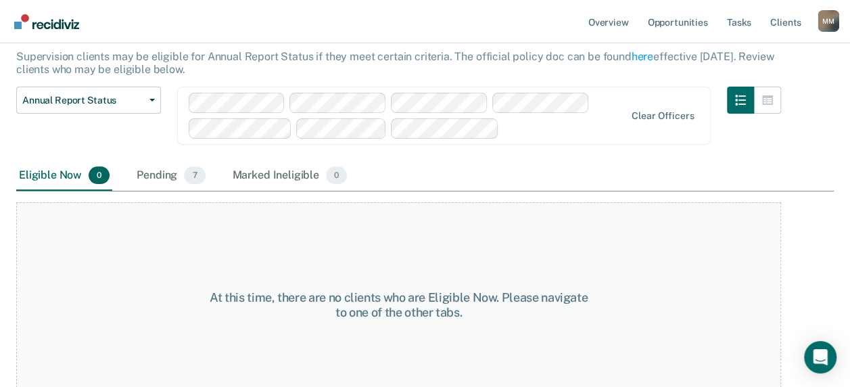
scroll to position [101, 0]
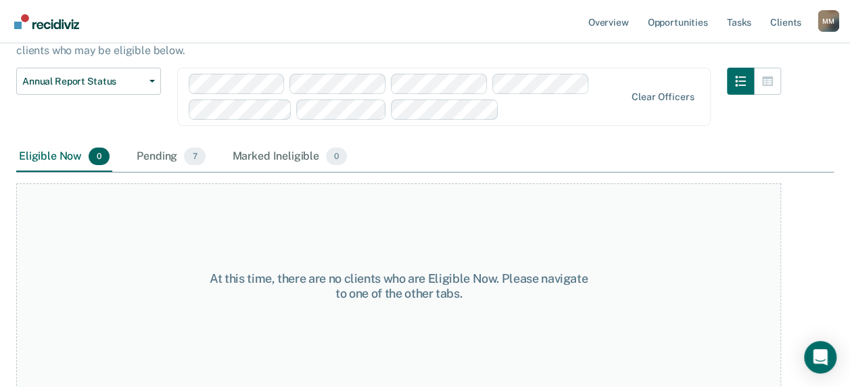
click at [81, 147] on div "Eligible Now 0" at bounding box center [64, 157] width 96 height 30
click at [89, 163] on div "Eligible Now 0" at bounding box center [64, 157] width 96 height 30
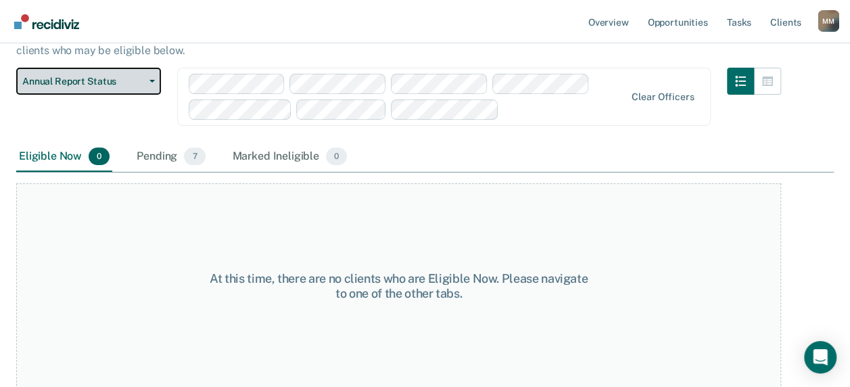
click at [143, 77] on span "Annual Report Status" at bounding box center [83, 81] width 122 height 11
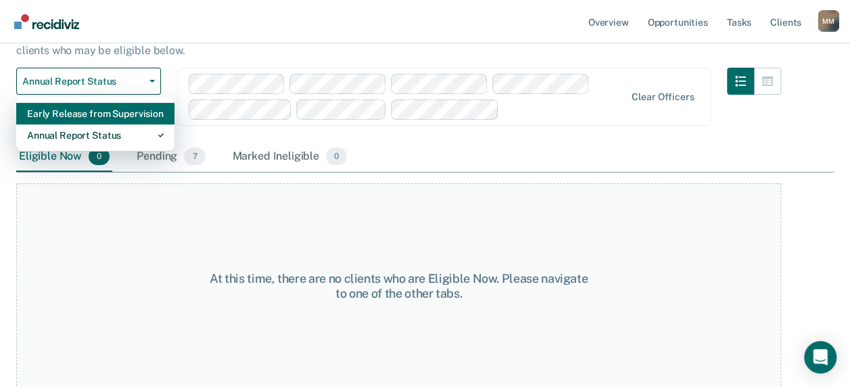
click at [95, 118] on div "Early Release from Supervision" at bounding box center [95, 114] width 137 height 22
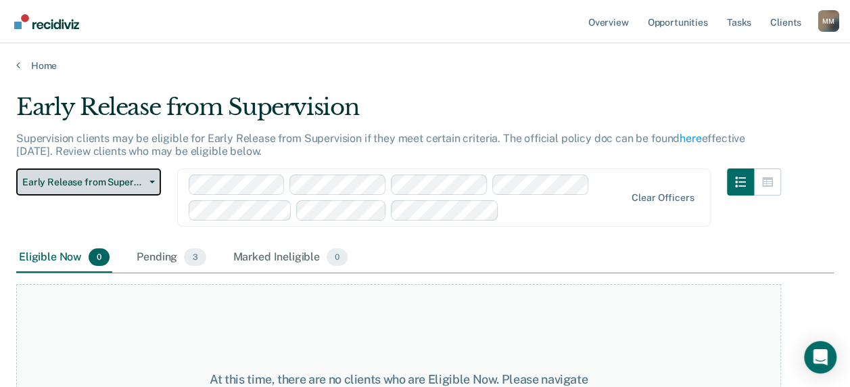
click at [91, 183] on span "Early Release from Supervision" at bounding box center [83, 181] width 122 height 11
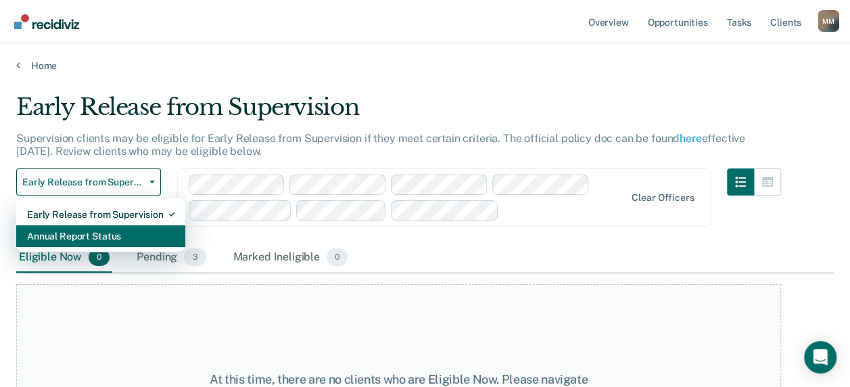
click at [91, 226] on div "Annual Report Status" at bounding box center [100, 236] width 147 height 22
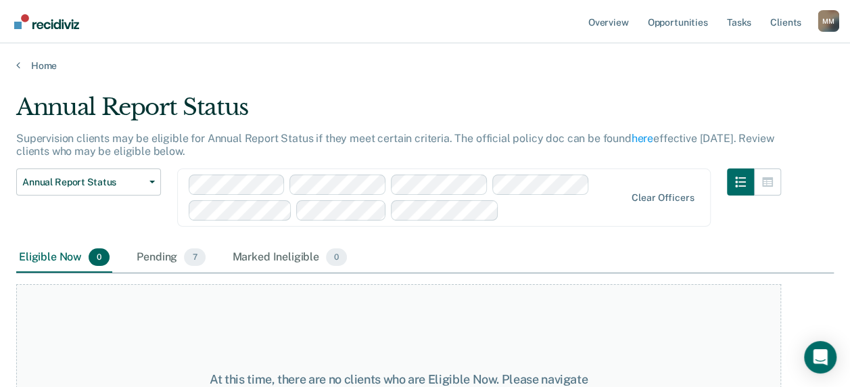
click at [118, 195] on div "Annual Report Status Early Release from Supervision Annual Report Status" at bounding box center [88, 205] width 145 height 74
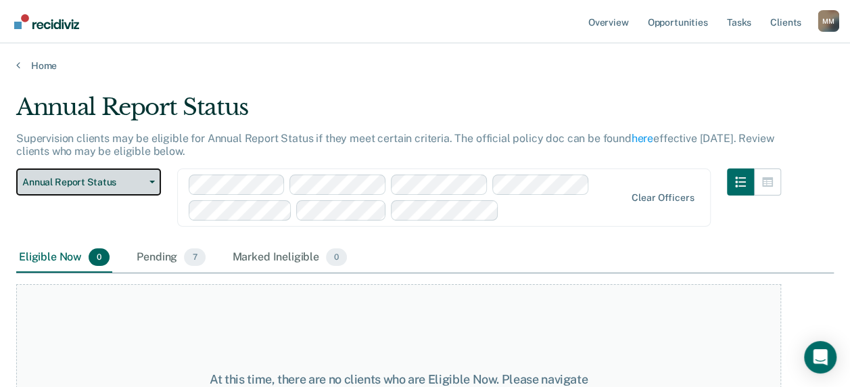
click at [118, 187] on span "Annual Report Status" at bounding box center [83, 181] width 122 height 11
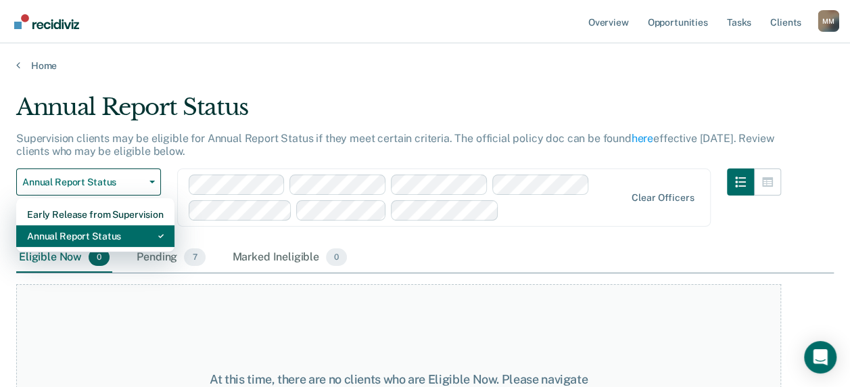
click at [118, 238] on div "Annual Report Status" at bounding box center [95, 236] width 137 height 22
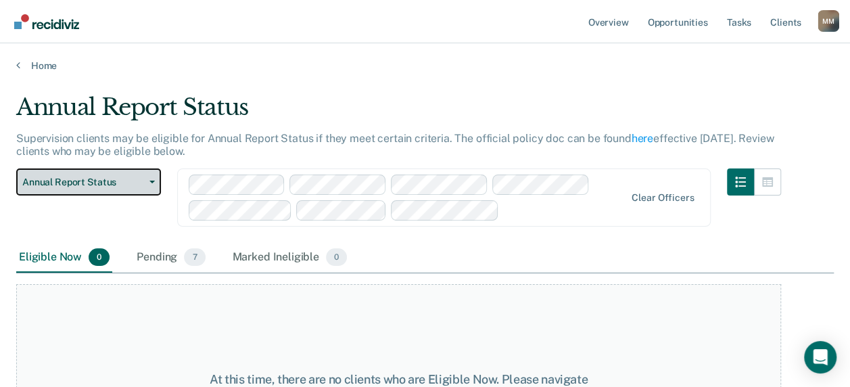
click at [121, 183] on span "Annual Report Status" at bounding box center [83, 181] width 122 height 11
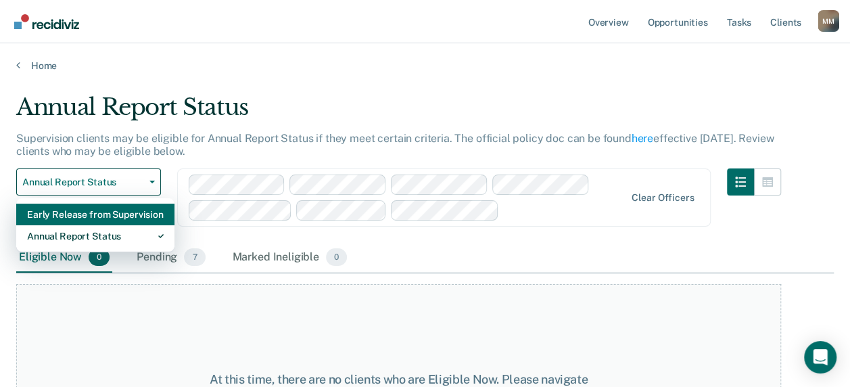
click at [114, 212] on div "Early Release from Supervision" at bounding box center [95, 215] width 137 height 22
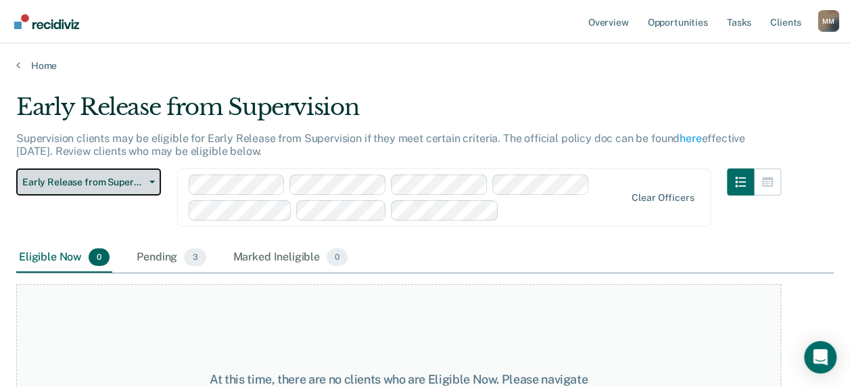
click at [84, 180] on span "Early Release from Supervision" at bounding box center [83, 181] width 122 height 11
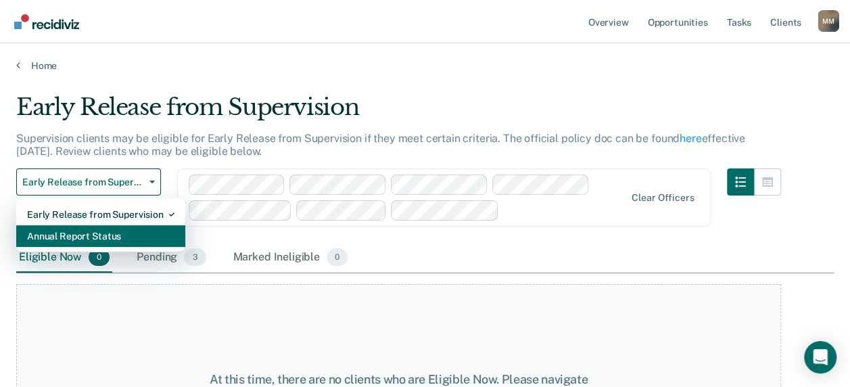
drag, startPoint x: 89, startPoint y: 222, endPoint x: 93, endPoint y: 232, distance: 10.7
click at [93, 232] on div "Early Release from Supervision Annual Report Status" at bounding box center [100, 225] width 169 height 54
click at [93, 232] on div "Annual Report Status" at bounding box center [100, 236] width 147 height 22
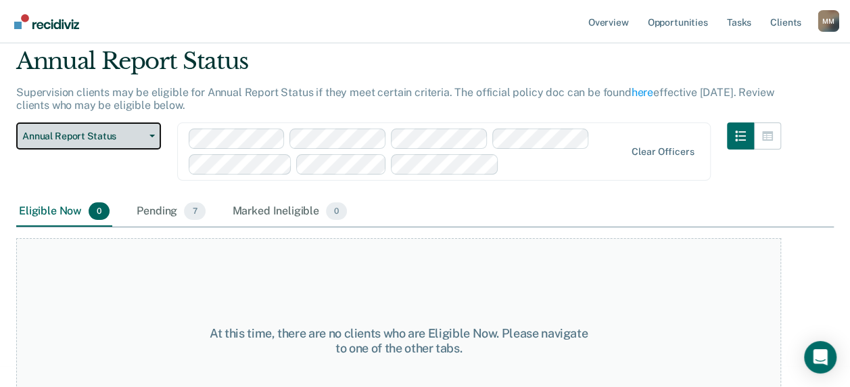
scroll to position [68, 0]
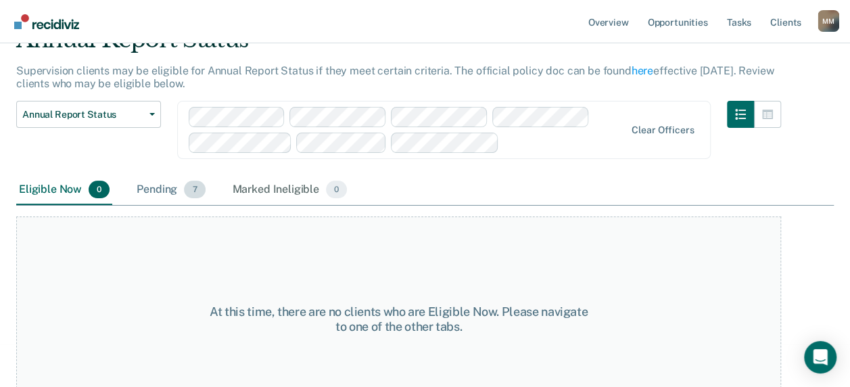
click at [146, 185] on div "Pending 7" at bounding box center [171, 190] width 74 height 30
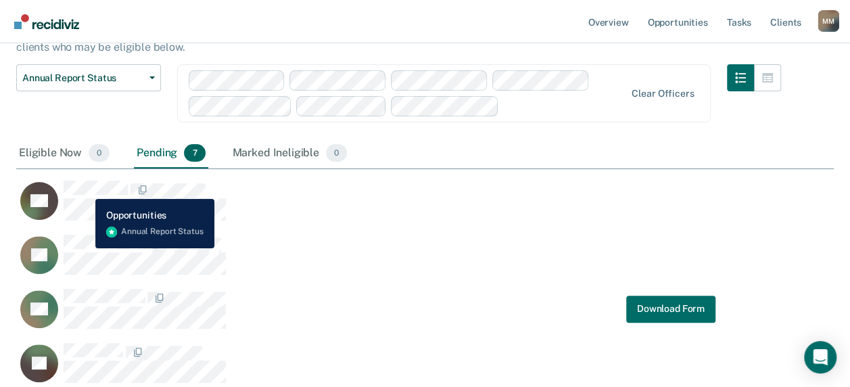
scroll to position [0, 0]
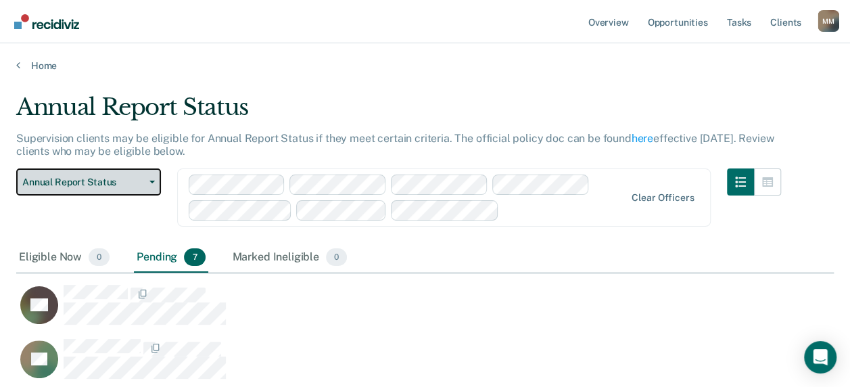
click at [80, 176] on span "Annual Report Status" at bounding box center [83, 181] width 122 height 11
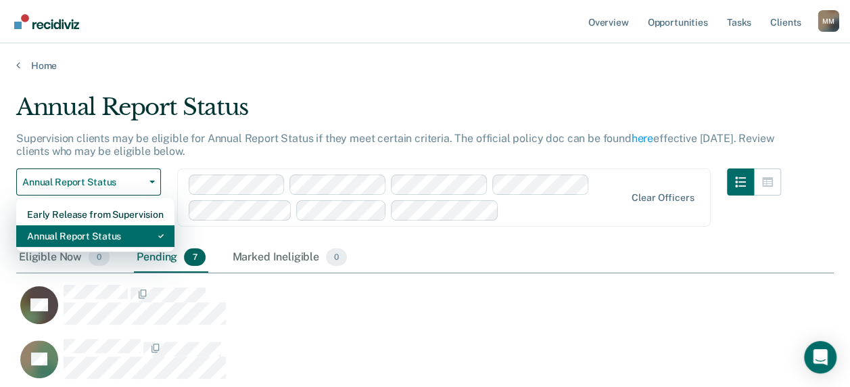
click at [81, 233] on div "Annual Report Status" at bounding box center [95, 236] width 137 height 22
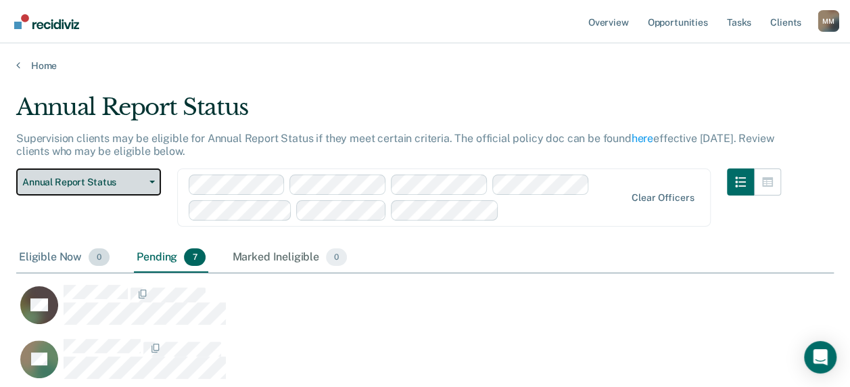
scroll to position [68, 0]
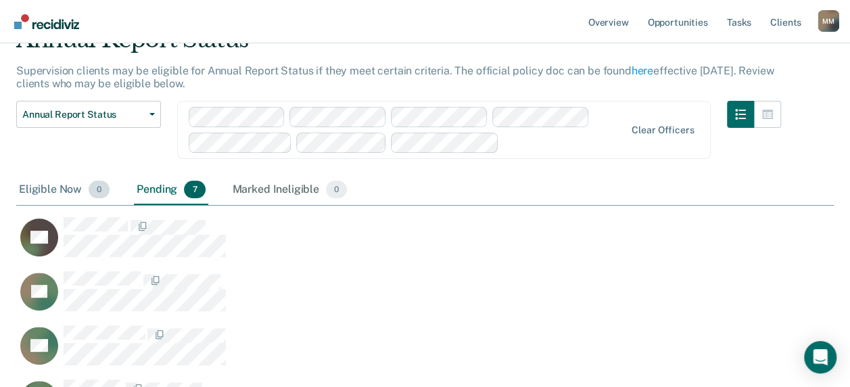
click at [51, 182] on div "Eligible Now 0" at bounding box center [64, 190] width 96 height 30
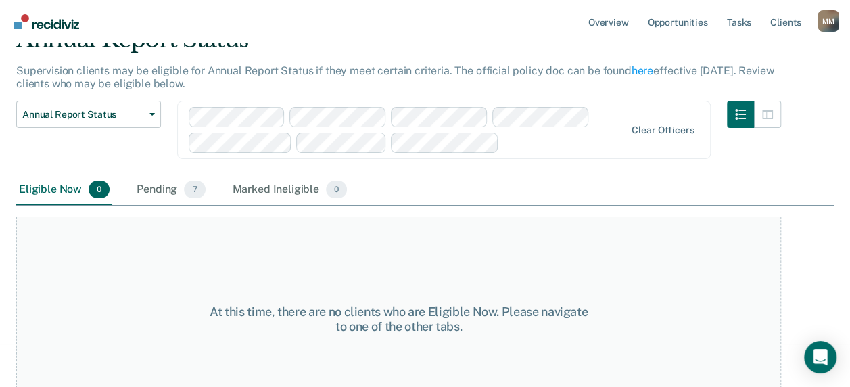
click at [128, 185] on div "Eligible Now 0 Pending 7 Marked Ineligible 0" at bounding box center [182, 190] width 333 height 30
click at [147, 187] on div "Pending 7" at bounding box center [171, 190] width 74 height 30
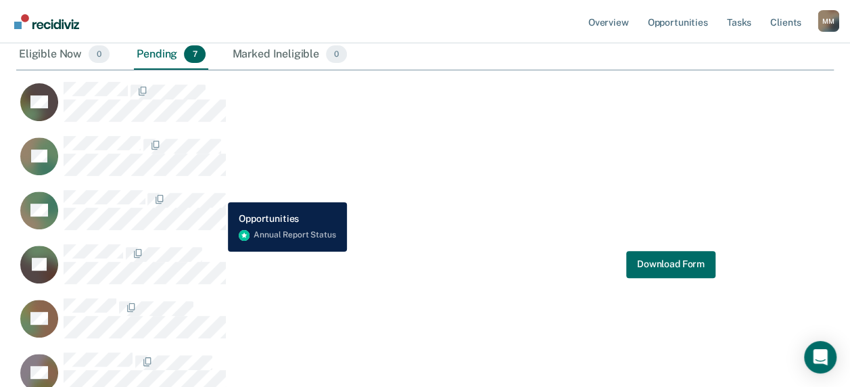
scroll to position [0, 0]
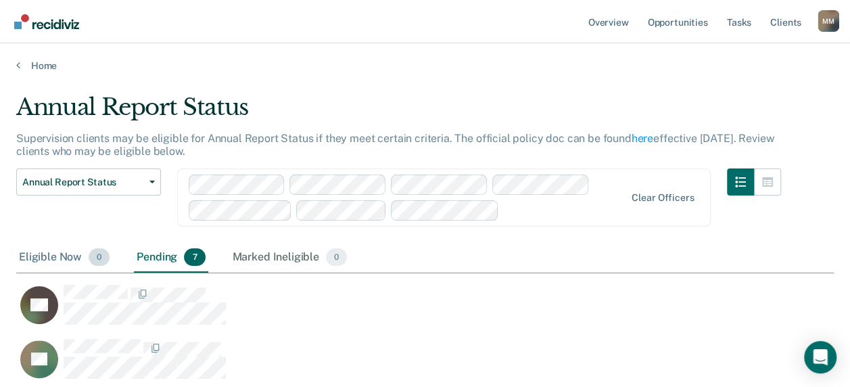
click at [37, 253] on div "Eligible Now 0" at bounding box center [64, 258] width 96 height 30
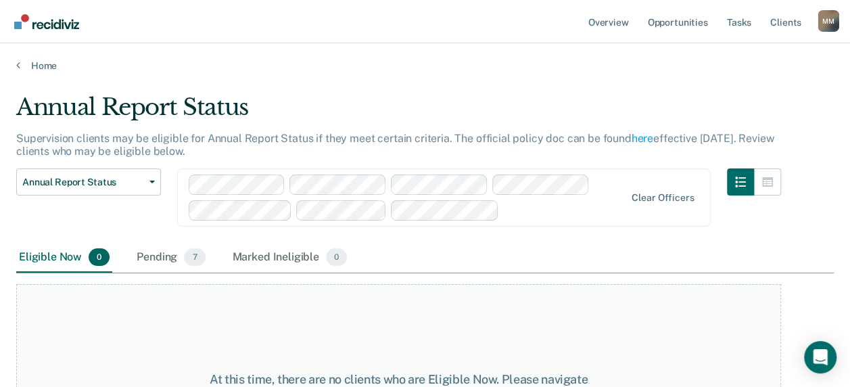
click at [41, 257] on div "Eligible Now 0" at bounding box center [64, 258] width 96 height 30
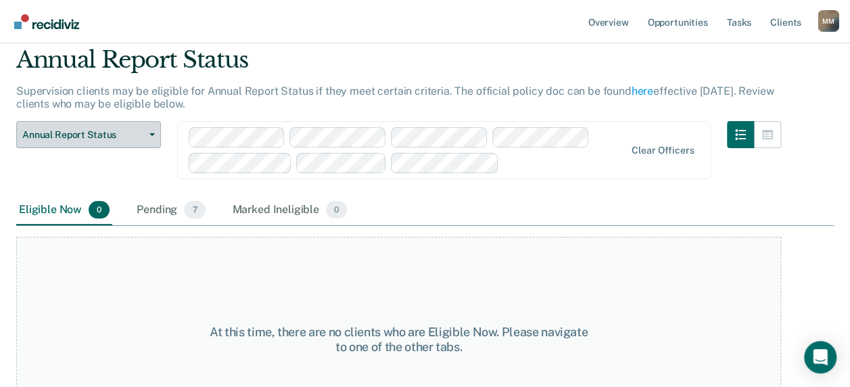
scroll to position [68, 0]
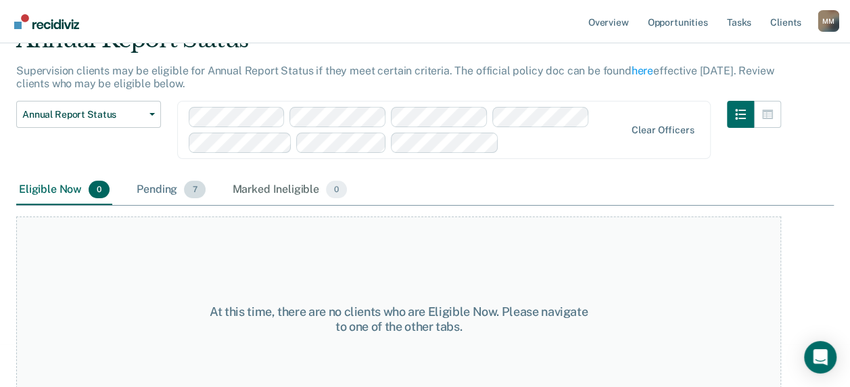
click at [161, 187] on div "Pending 7" at bounding box center [171, 190] width 74 height 30
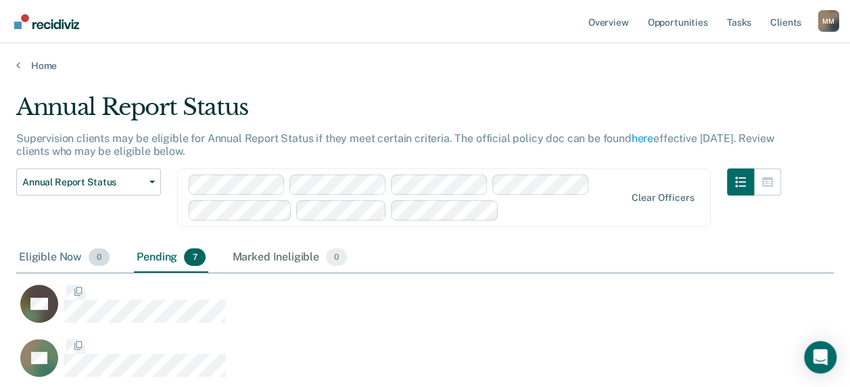
scroll to position [554, 807]
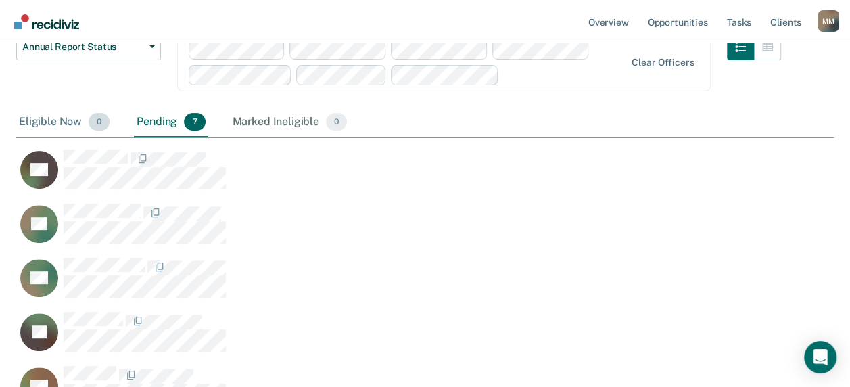
click at [41, 121] on div "Eligible Now 0" at bounding box center [64, 123] width 96 height 30
